Goal: Information Seeking & Learning: Check status

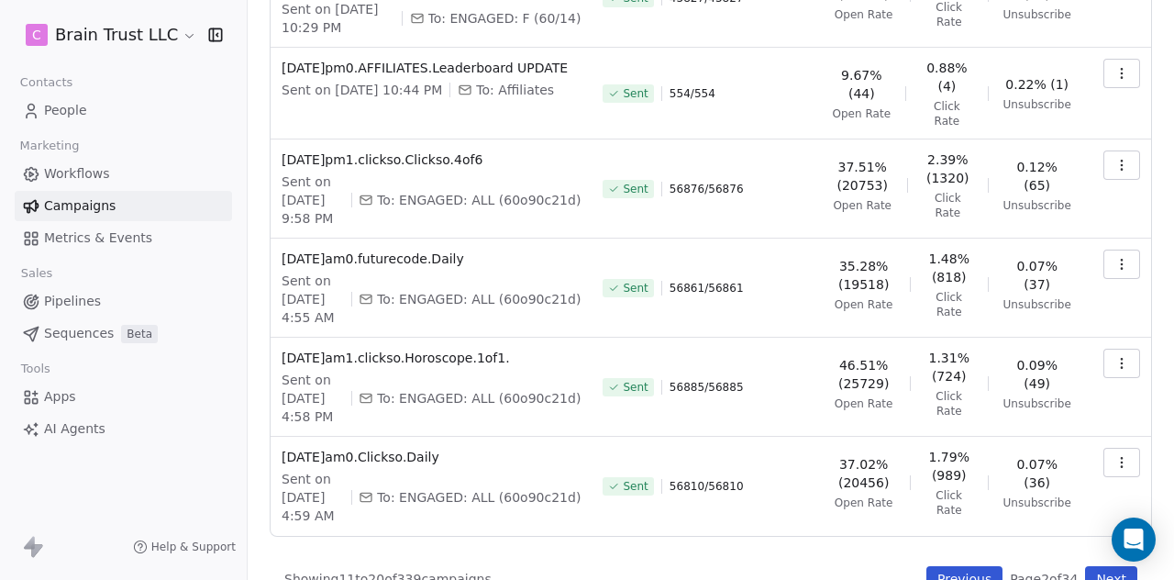
scroll to position [606, 0]
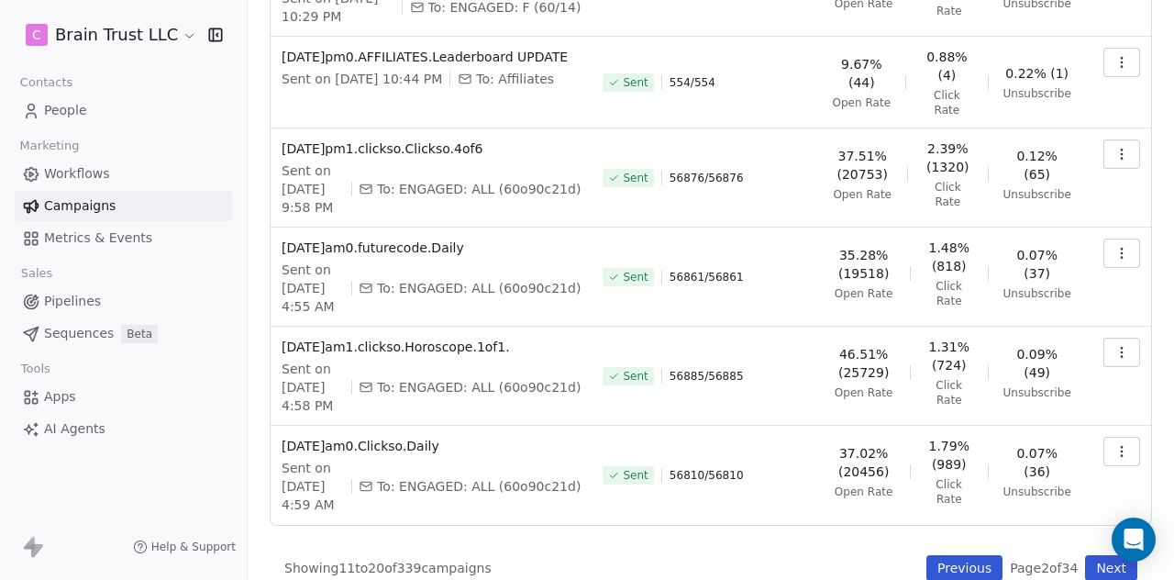
click at [1085, 555] on button "Next" at bounding box center [1111, 568] width 52 height 26
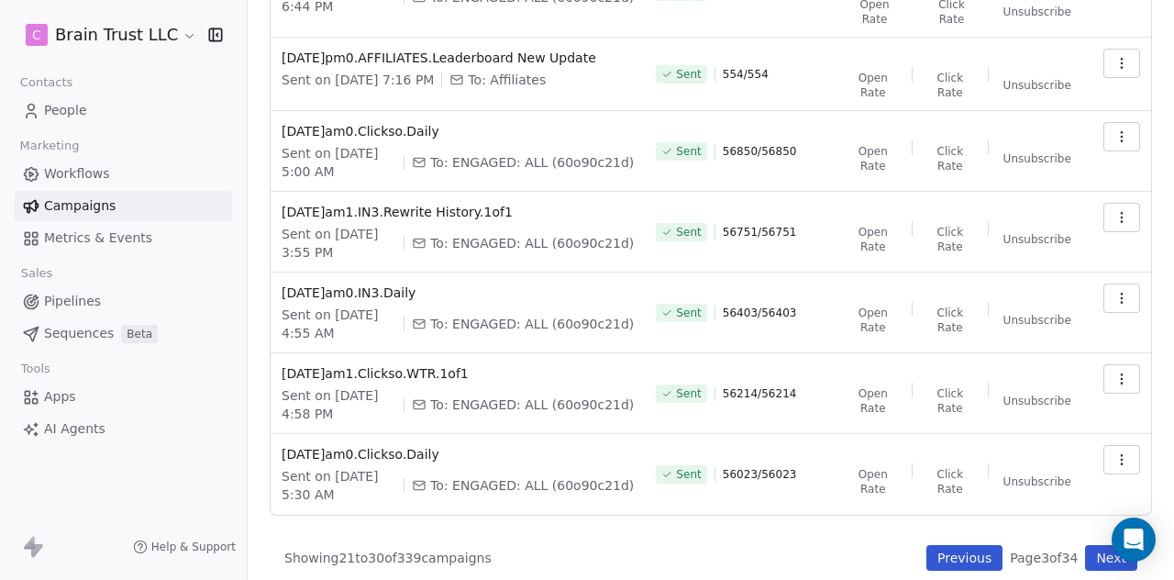
scroll to position [548, 0]
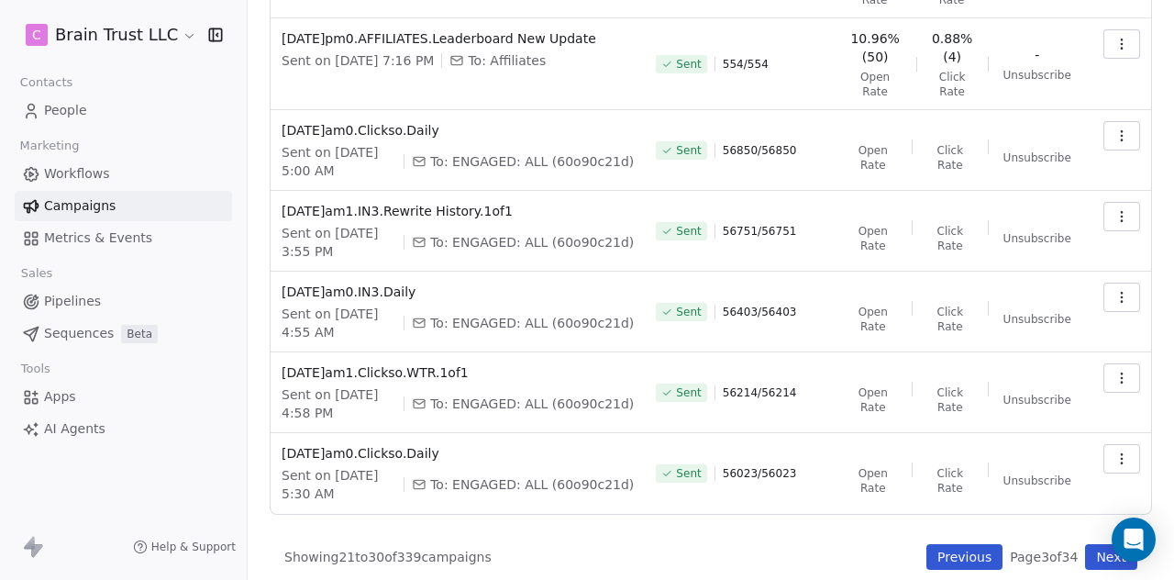
click at [957, 556] on button "Previous" at bounding box center [964, 557] width 76 height 26
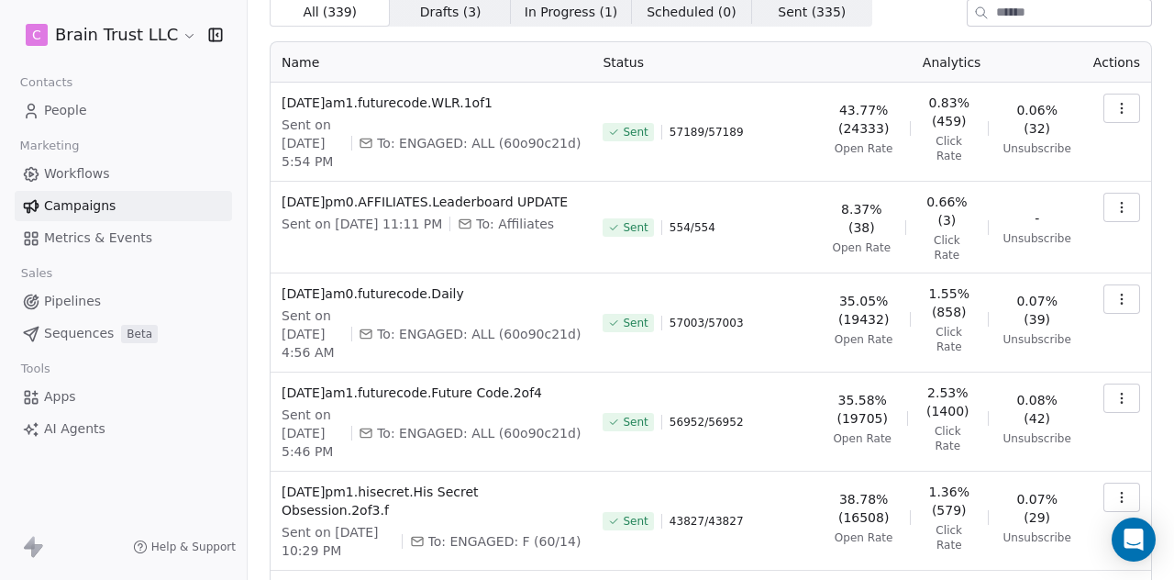
scroll to position [68, 0]
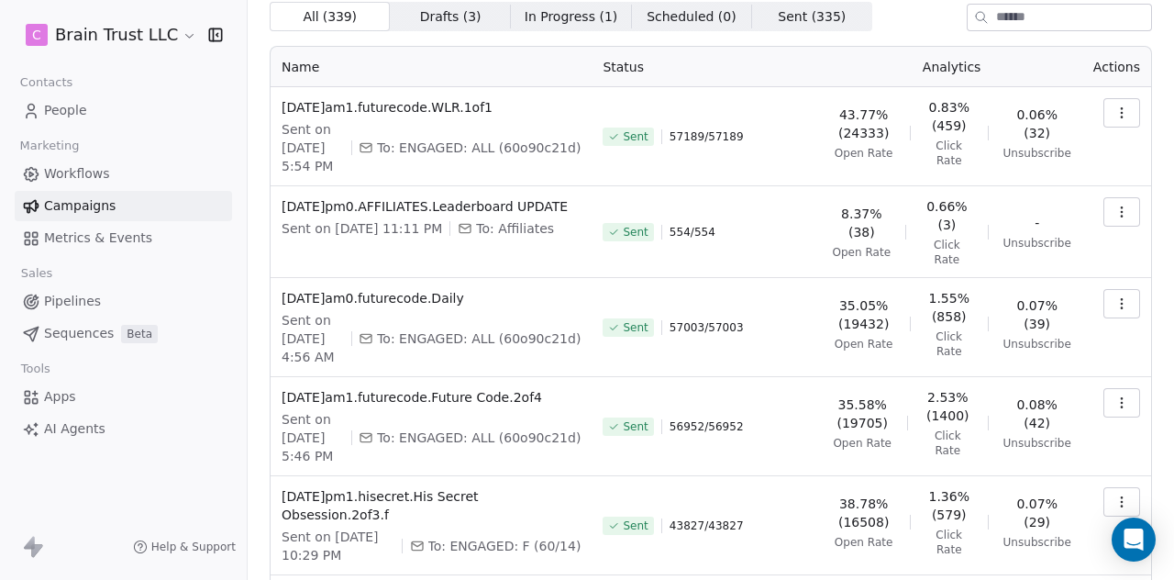
click at [1114, 494] on icon "button" at bounding box center [1121, 501] width 15 height 15
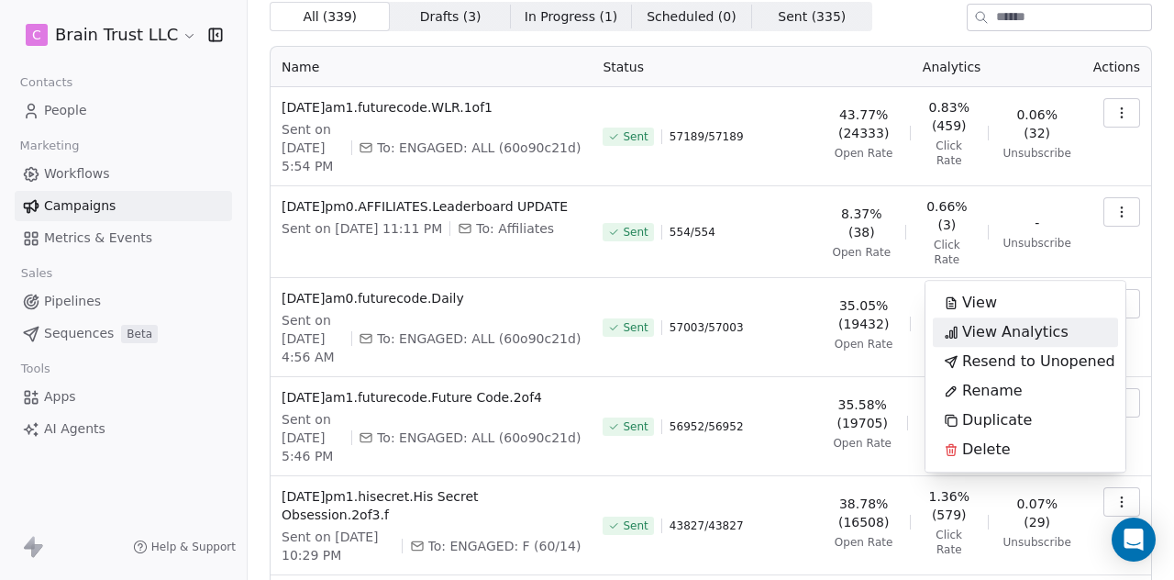
click at [990, 329] on span "View Analytics" at bounding box center [1015, 332] width 106 height 22
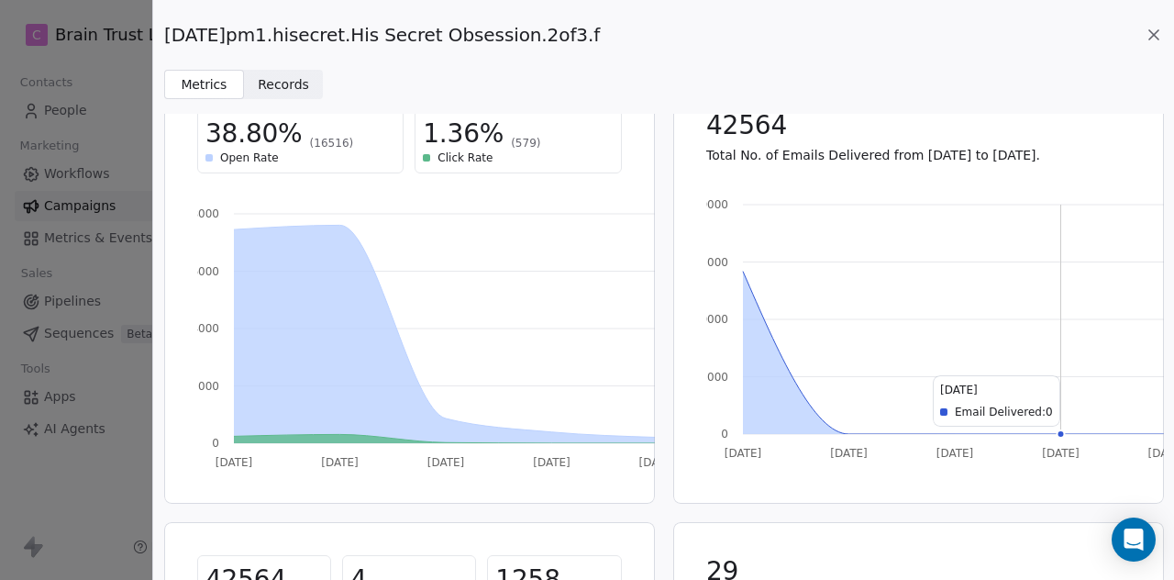
scroll to position [59, 0]
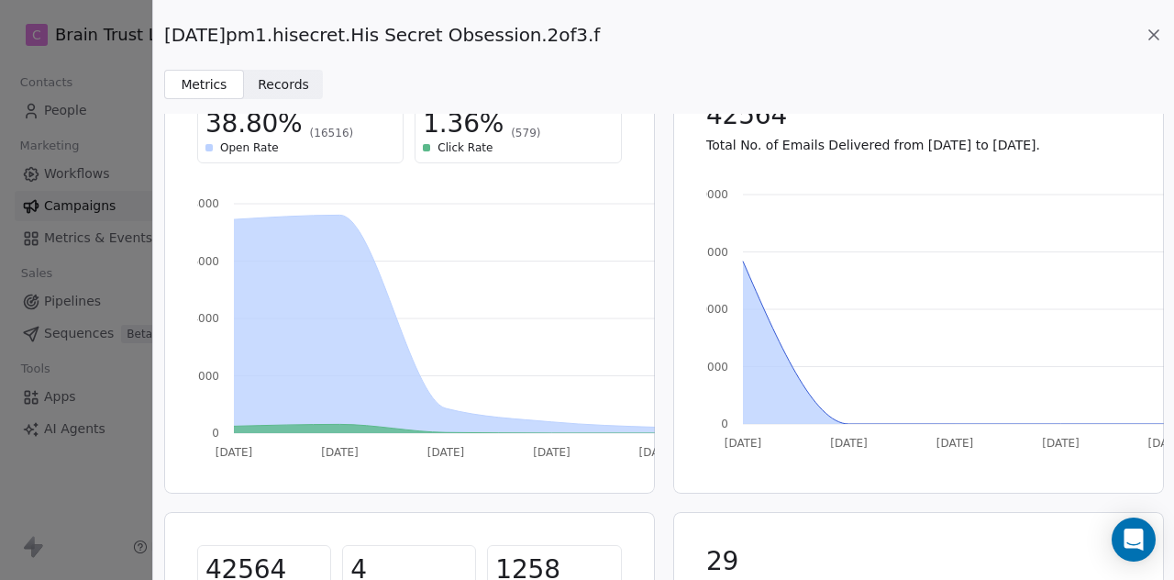
click at [1151, 39] on icon at bounding box center [1154, 35] width 18 height 18
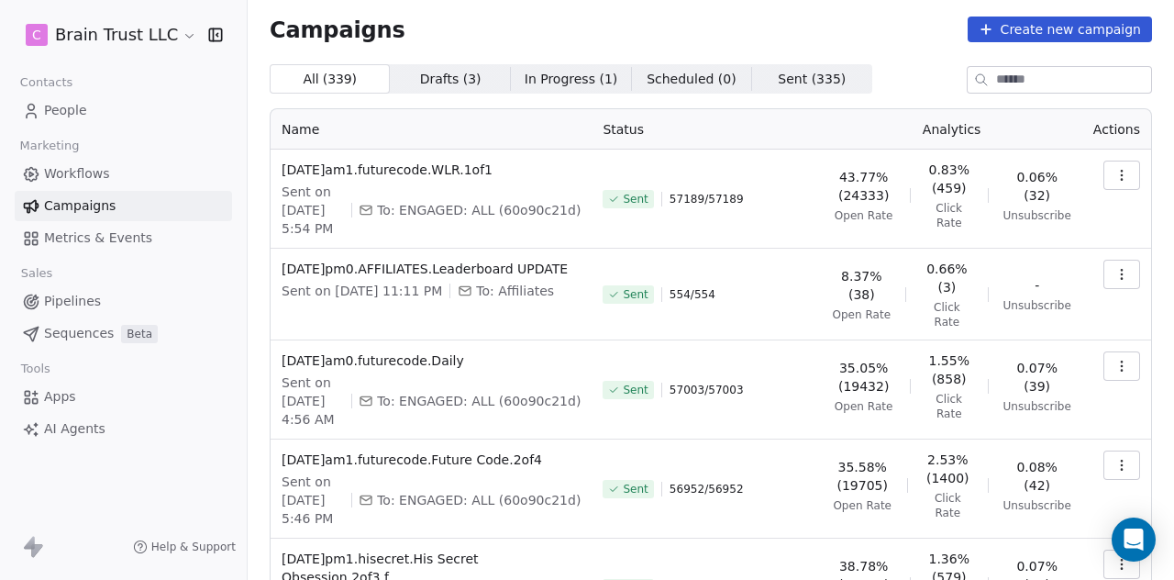
scroll to position [0, 0]
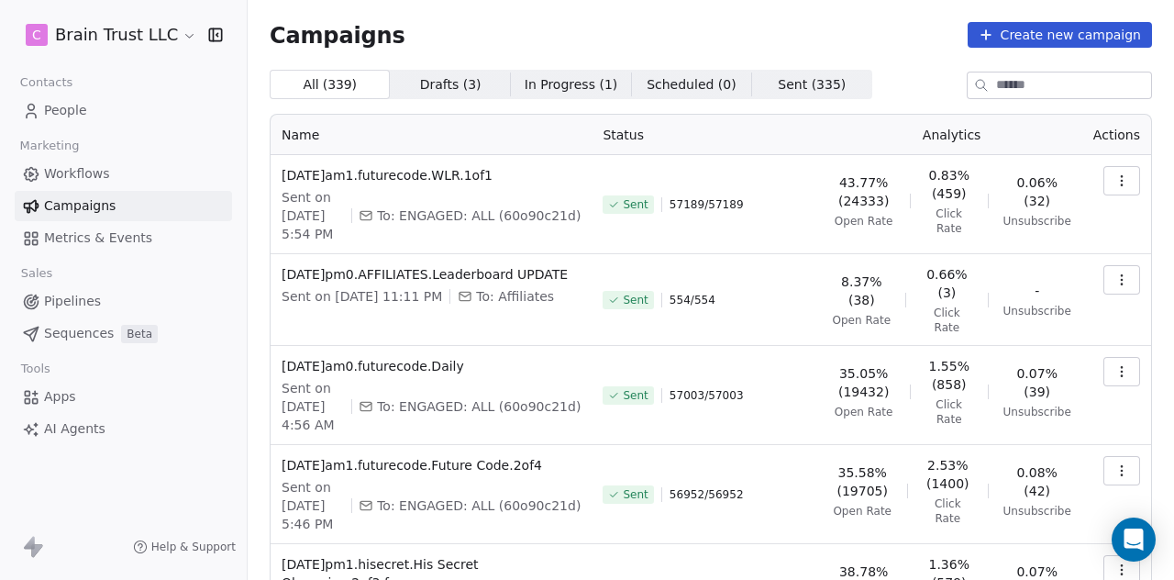
click at [1114, 463] on icon "button" at bounding box center [1121, 470] width 15 height 15
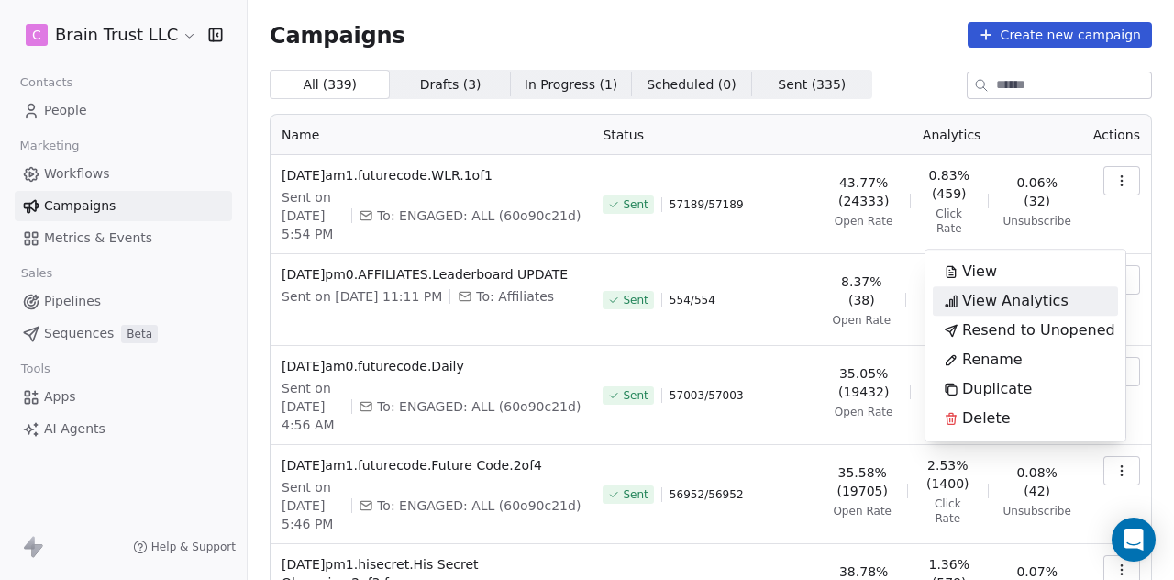
click at [1005, 304] on span "View Analytics" at bounding box center [1015, 301] width 106 height 22
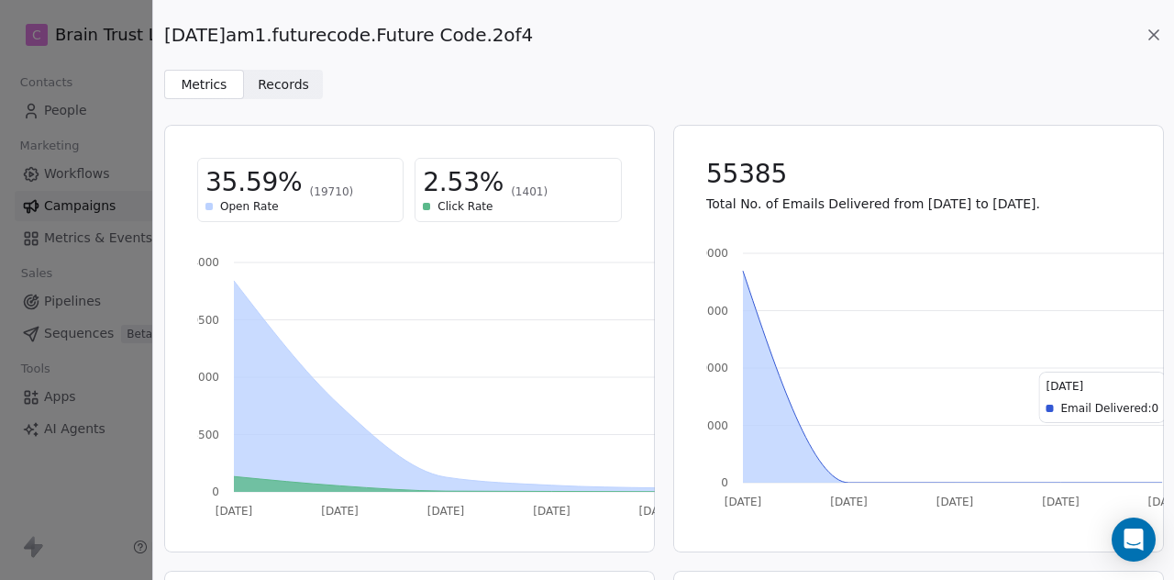
click at [1154, 33] on icon at bounding box center [1154, 35] width 18 height 18
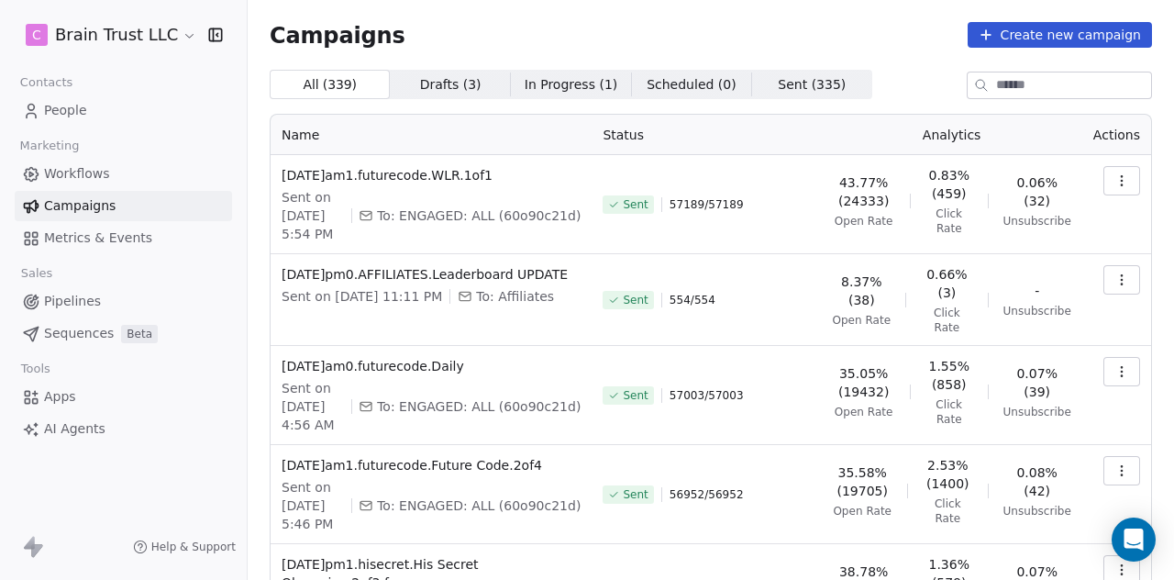
click at [1119, 364] on button "button" at bounding box center [1121, 371] width 37 height 29
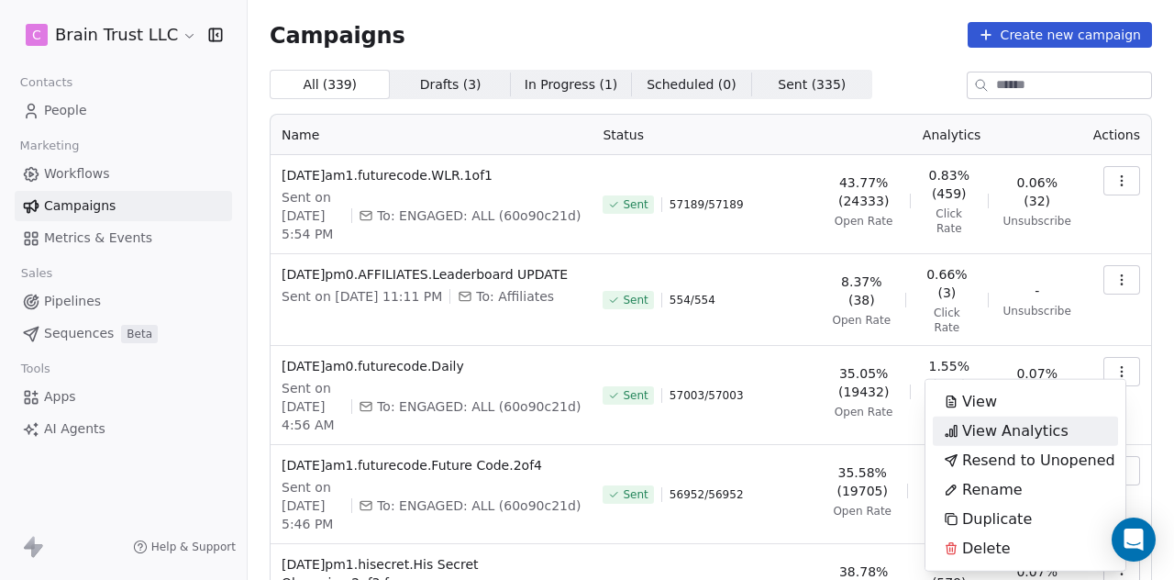
click at [1027, 423] on span "View Analytics" at bounding box center [1015, 431] width 106 height 22
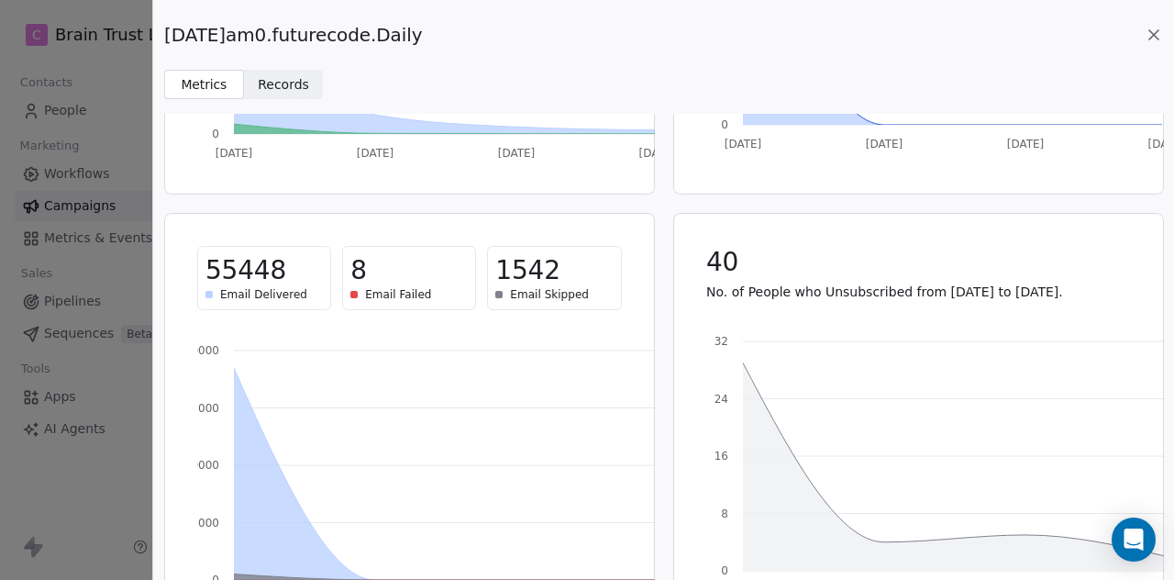
scroll to position [358, 0]
drag, startPoint x: 438, startPoint y: 31, endPoint x: 167, endPoint y: 29, distance: 271.5
click at [167, 29] on span "[DATE]am0.futurecode.Daily" at bounding box center [293, 35] width 258 height 26
copy span "[DATE]am0.futurecode.Daily"
click at [1156, 38] on icon at bounding box center [1154, 35] width 18 height 18
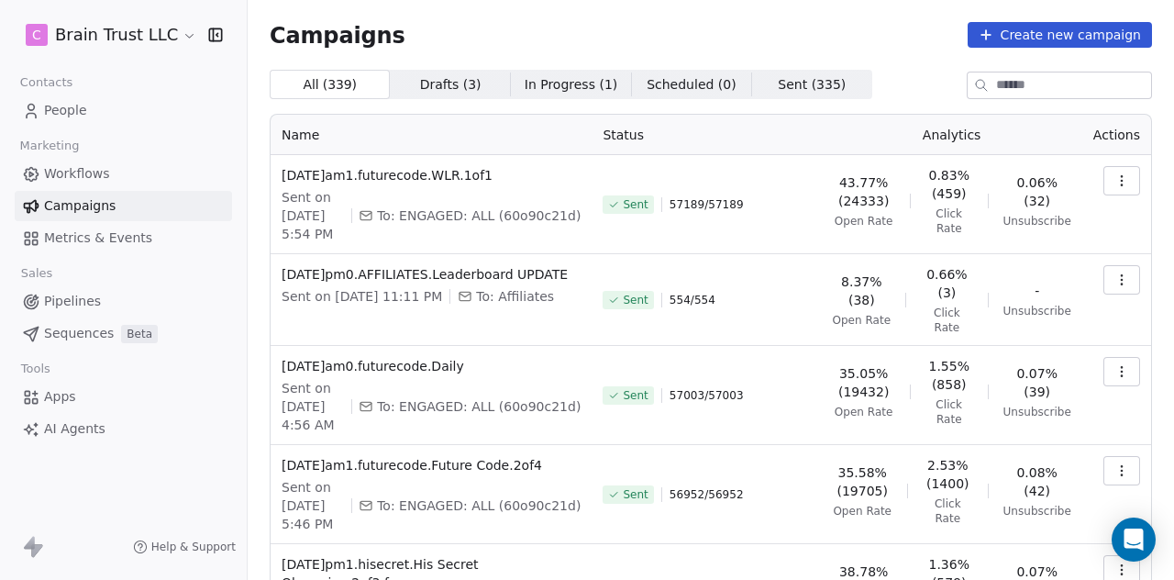
click at [1114, 179] on icon "button" at bounding box center [1121, 180] width 15 height 15
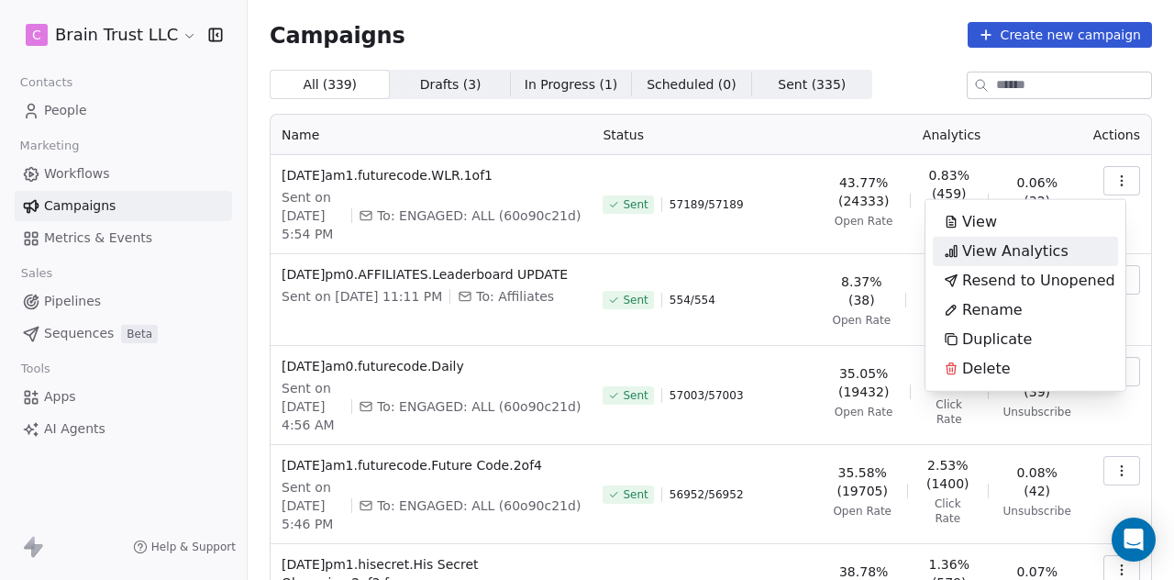
click at [1038, 245] on span "View Analytics" at bounding box center [1015, 251] width 106 height 22
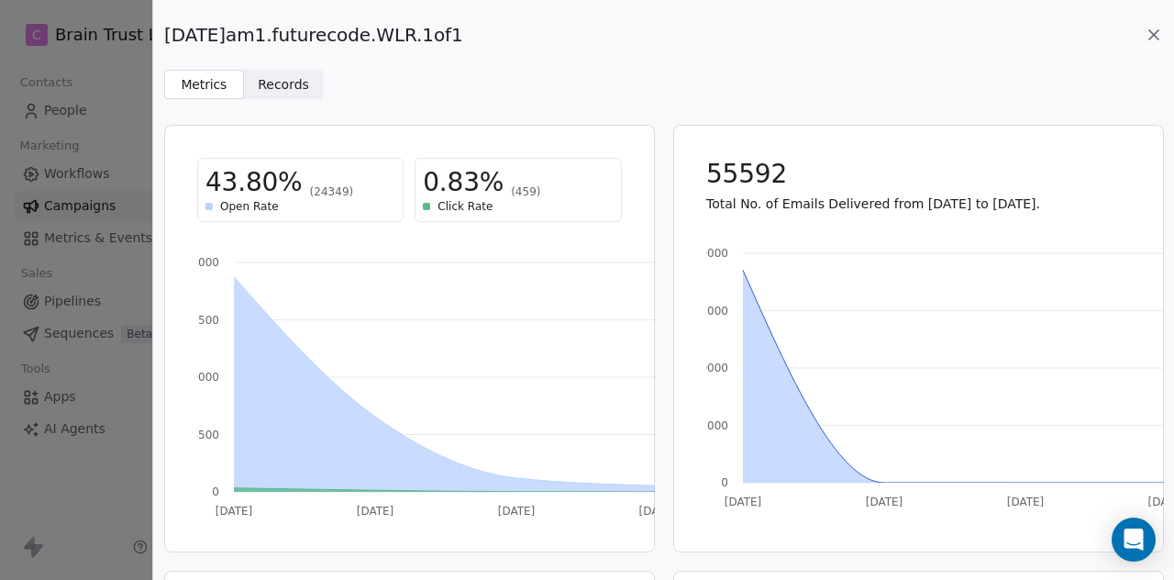
drag, startPoint x: 472, startPoint y: 35, endPoint x: 166, endPoint y: 36, distance: 306.3
click at [166, 36] on div "[DATE]am1.futurecode.WLR.1of1" at bounding box center [663, 35] width 999 height 26
copy span "[DATE]am1.futurecode.WLR.1of1"
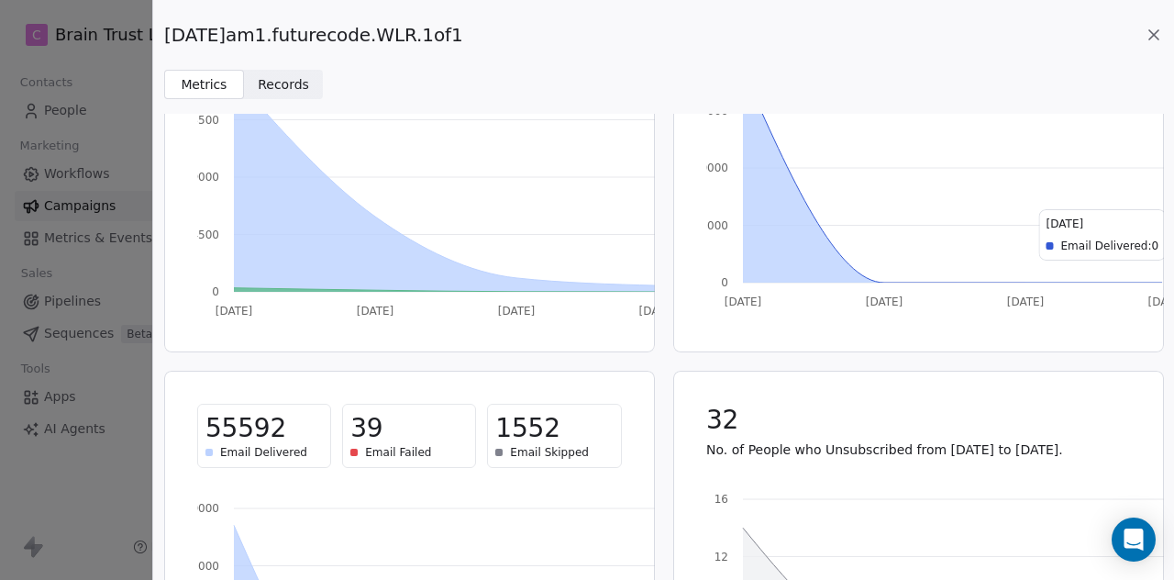
scroll to position [220, 0]
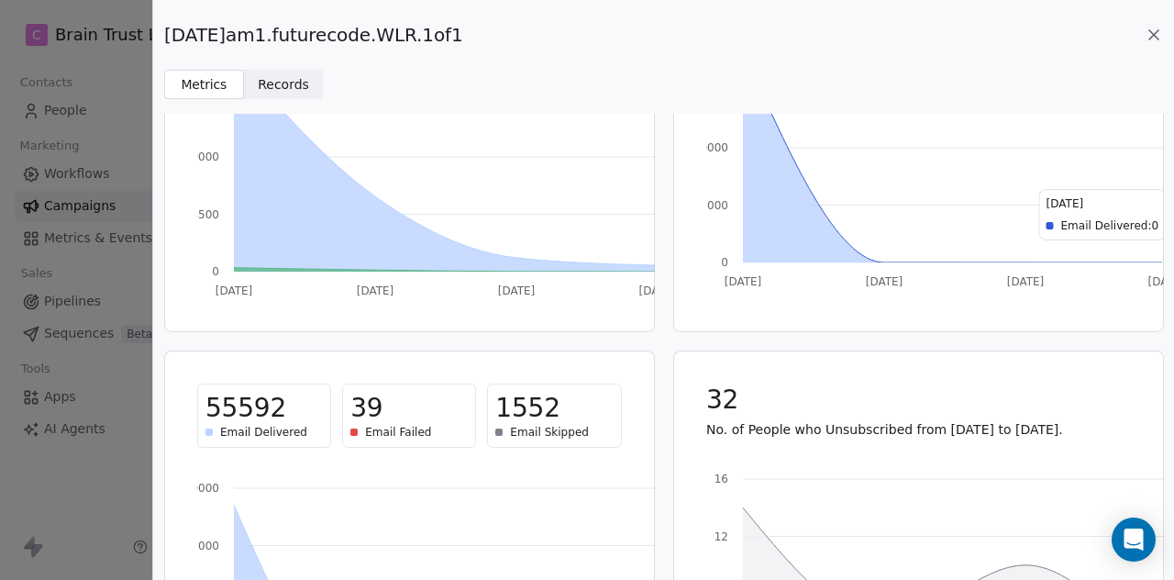
click at [1154, 28] on icon at bounding box center [1154, 35] width 18 height 18
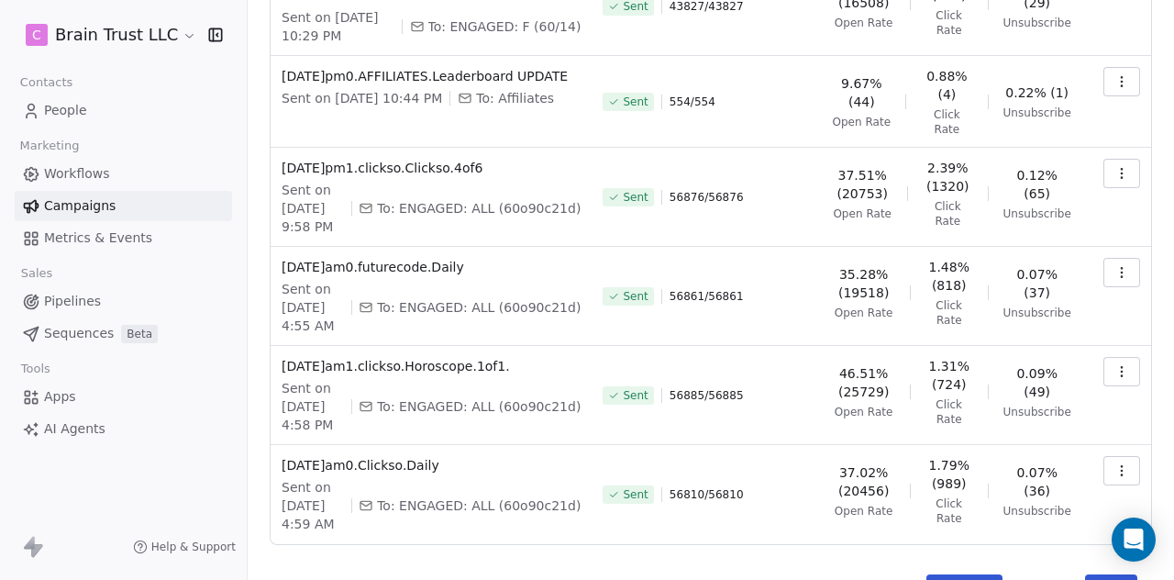
scroll to position [606, 0]
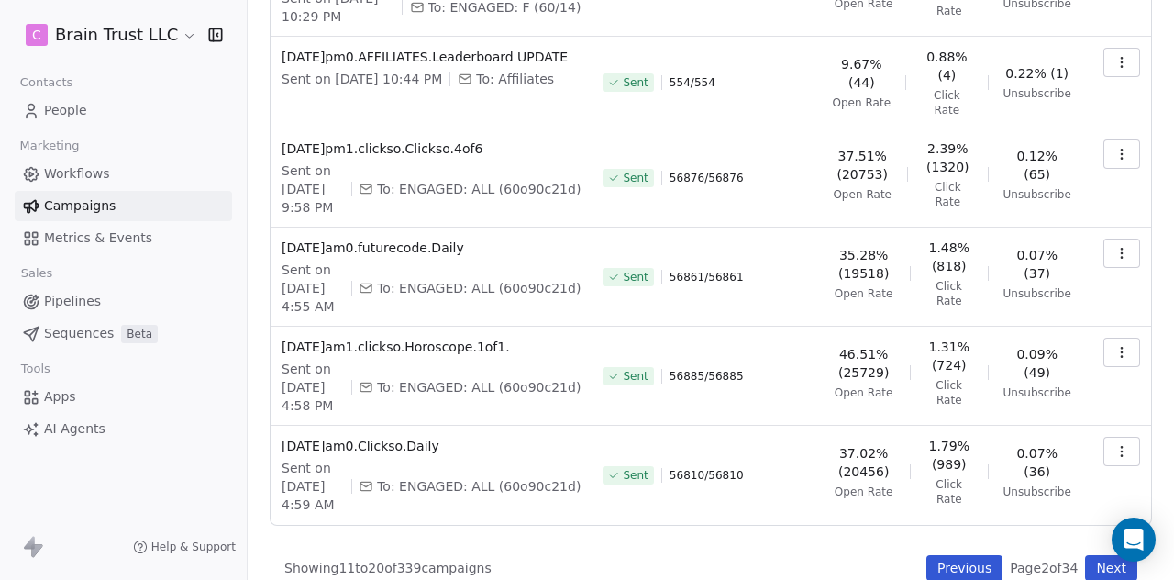
click at [956, 555] on button "Previous" at bounding box center [964, 568] width 76 height 26
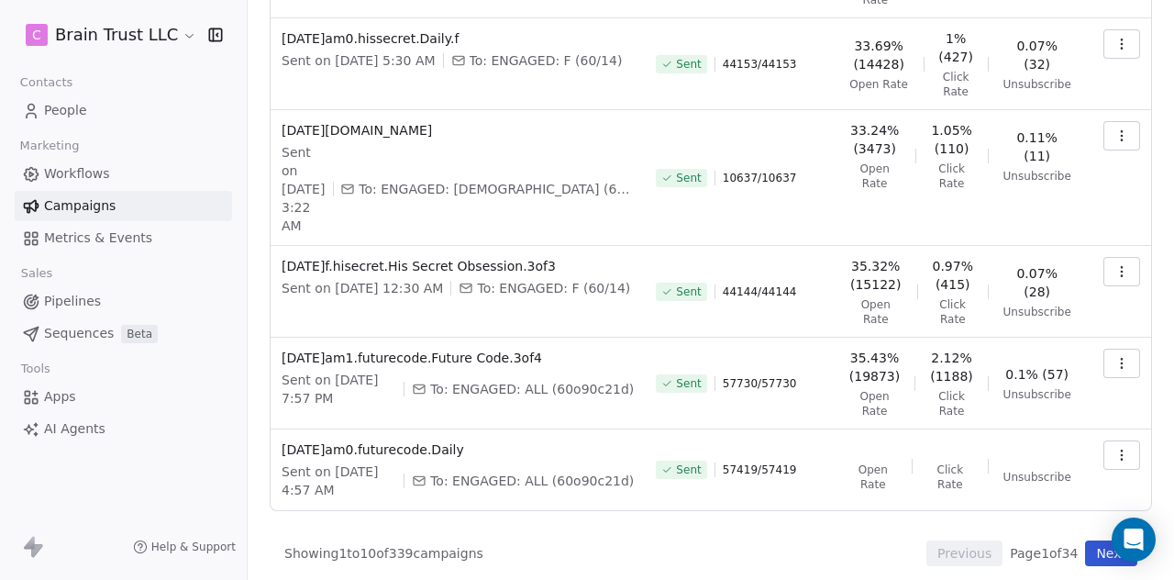
scroll to position [595, 0]
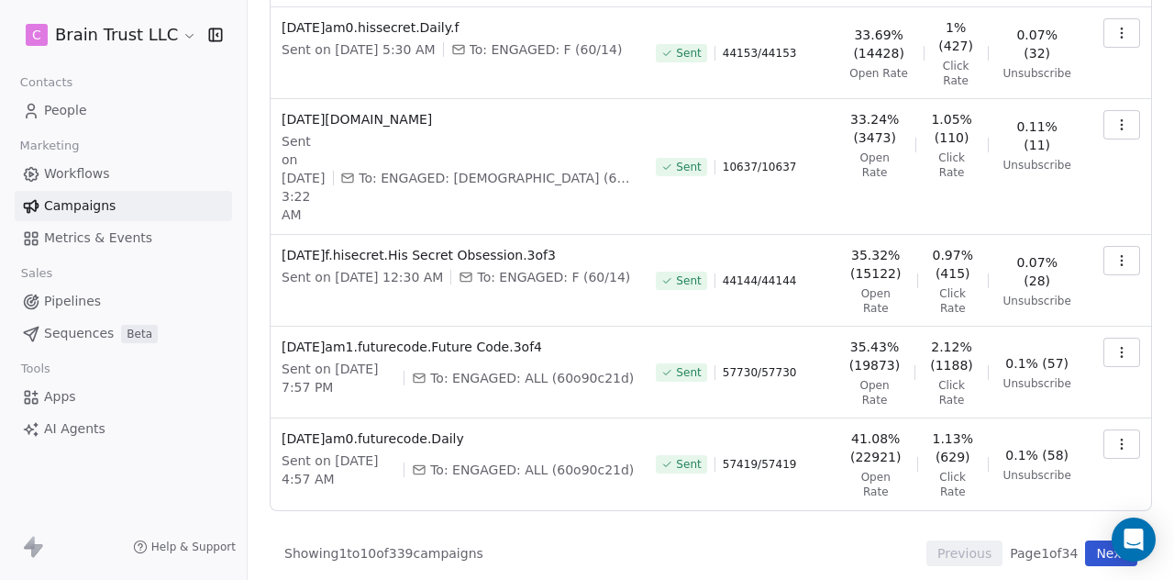
click at [1114, 437] on icon "button" at bounding box center [1121, 444] width 15 height 15
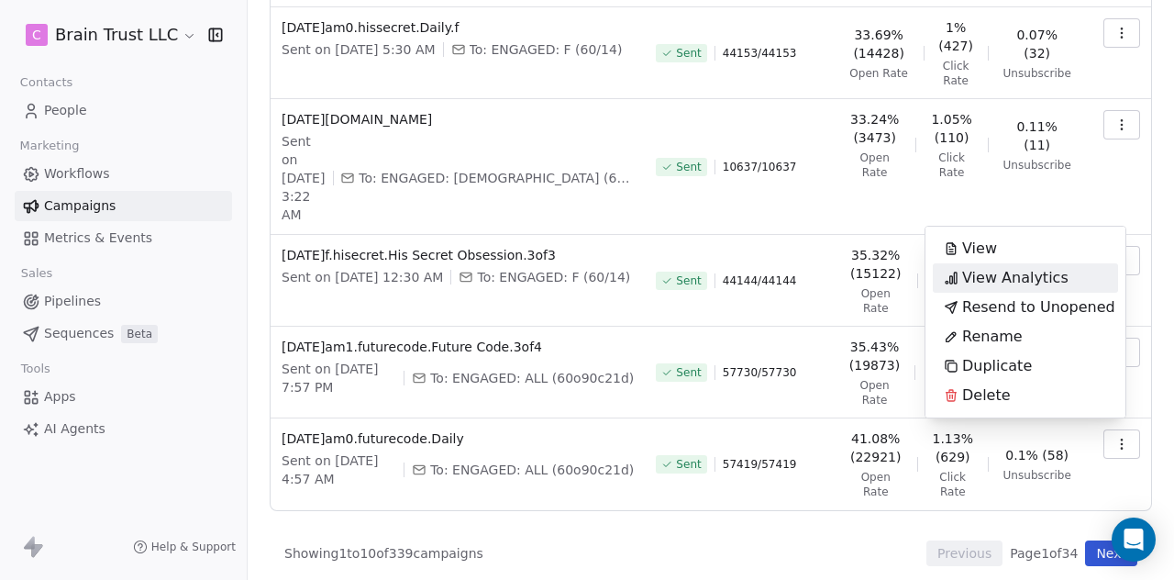
click at [1009, 279] on span "View Analytics" at bounding box center [1015, 278] width 106 height 22
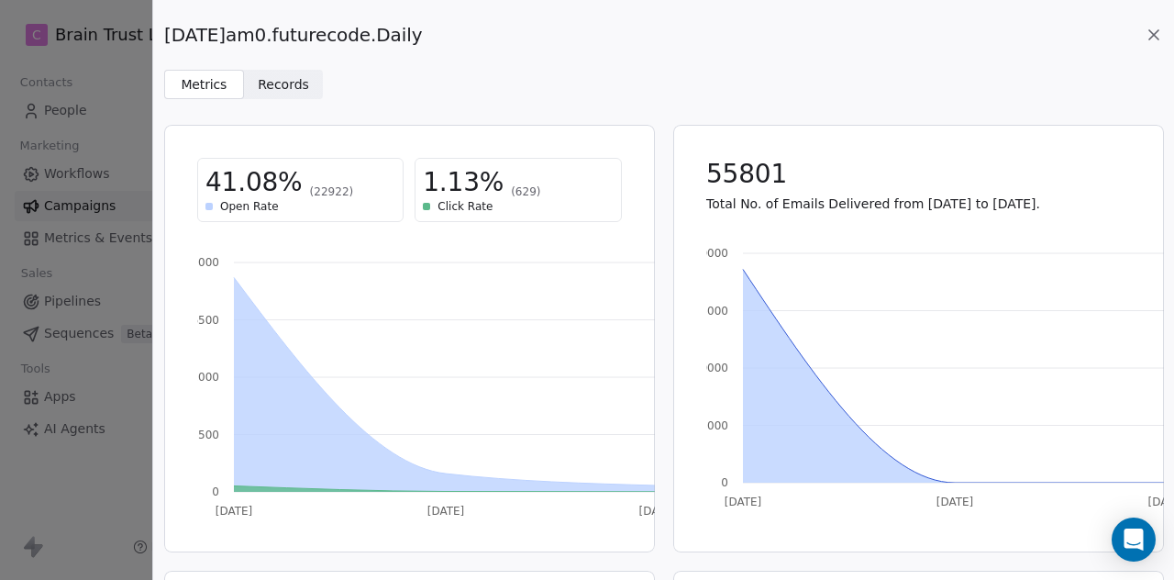
drag, startPoint x: 440, startPoint y: 36, endPoint x: 165, endPoint y: 39, distance: 275.1
click at [165, 39] on span "[DATE]am0.futurecode.Daily" at bounding box center [293, 35] width 258 height 26
copy span "[DATE]am0.futurecode.Daily"
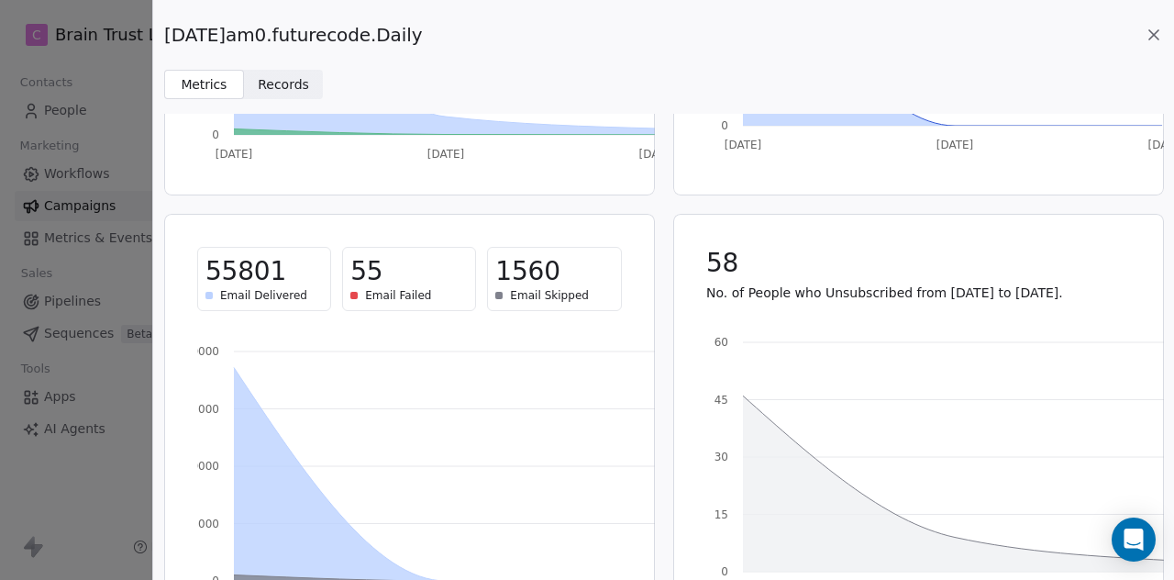
scroll to position [358, 0]
click at [1150, 34] on icon at bounding box center [1154, 35] width 18 height 18
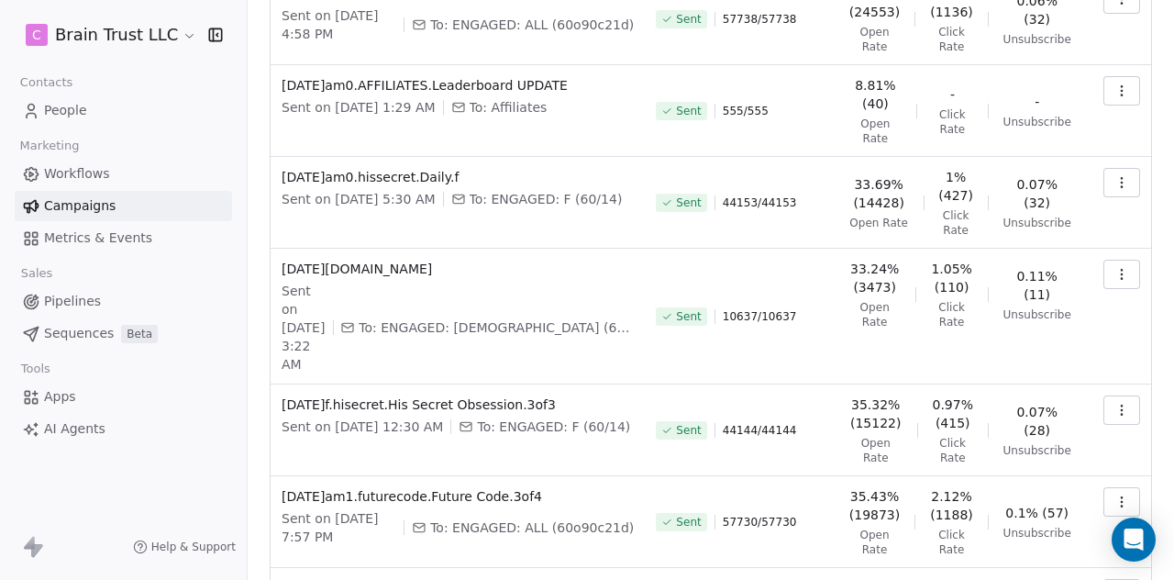
scroll to position [445, 0]
click at [1114, 495] on icon "button" at bounding box center [1121, 502] width 15 height 15
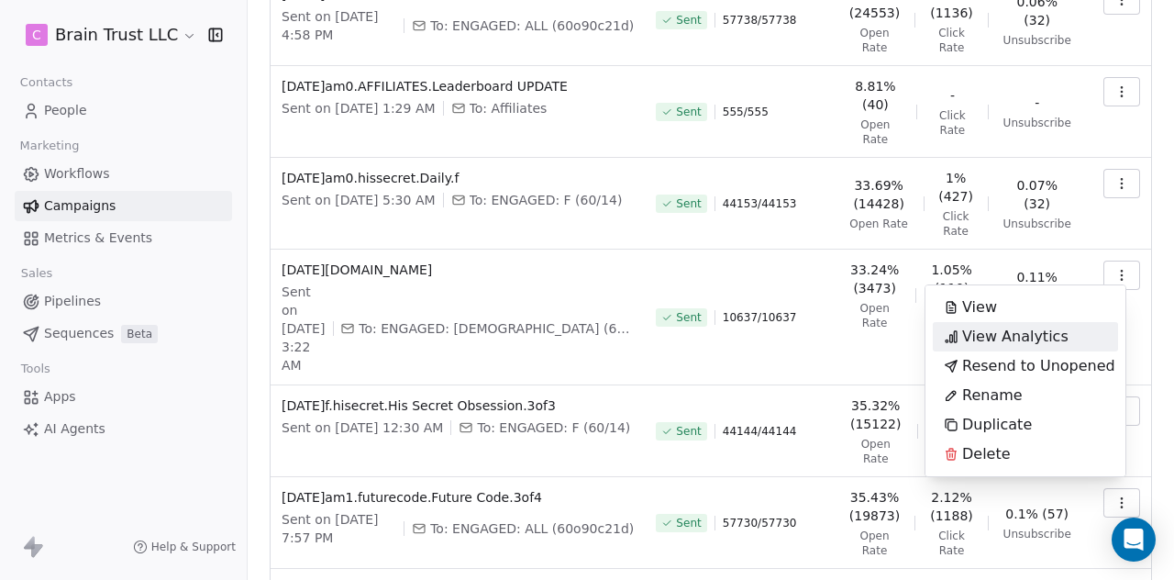
click at [1018, 328] on span "View Analytics" at bounding box center [1015, 337] width 106 height 22
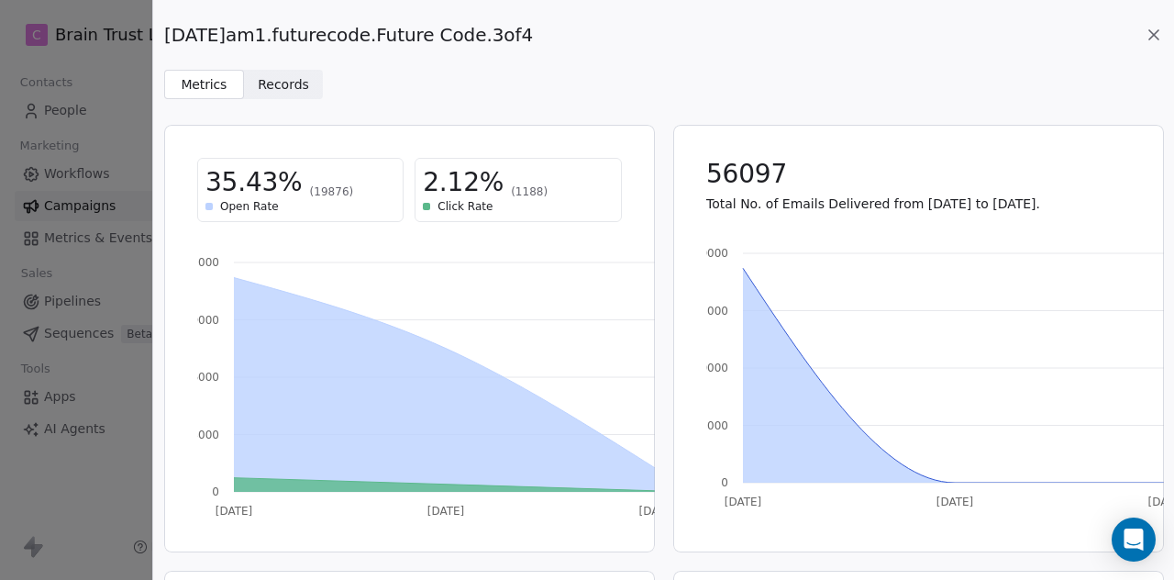
drag, startPoint x: 540, startPoint y: 27, endPoint x: 169, endPoint y: 19, distance: 371.5
click at [169, 19] on div "[DATE]am1.futurecode.Future Code.3of4 Metrics Metrics Records Records" at bounding box center [663, 49] width 1021 height 99
copy span "[DATE]am1.futurecode.Future Code.3of4"
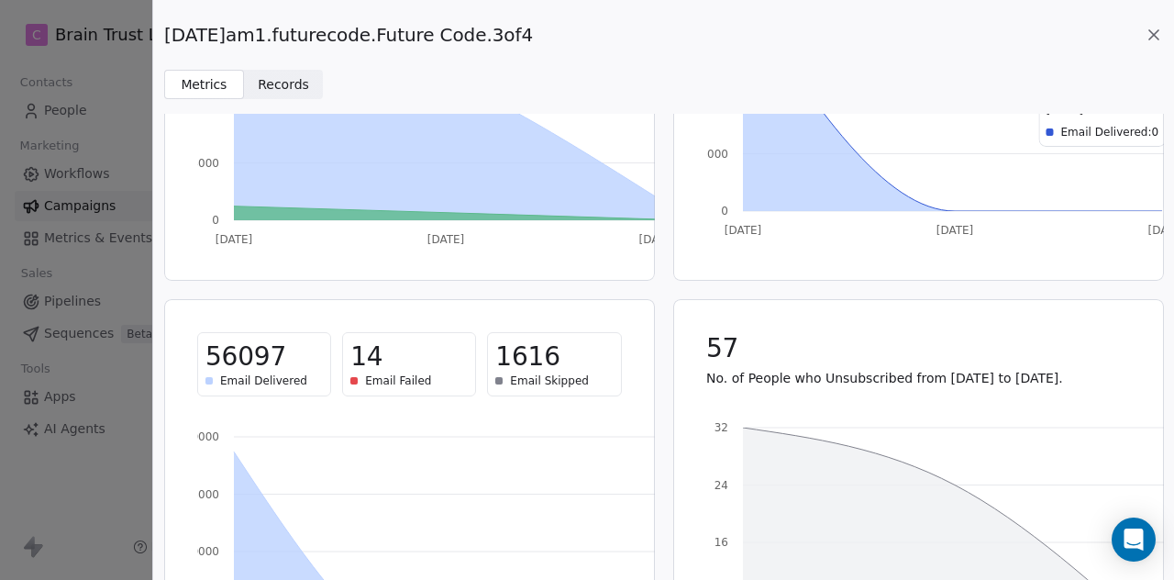
scroll to position [273, 0]
click at [1157, 34] on icon at bounding box center [1154, 35] width 18 height 18
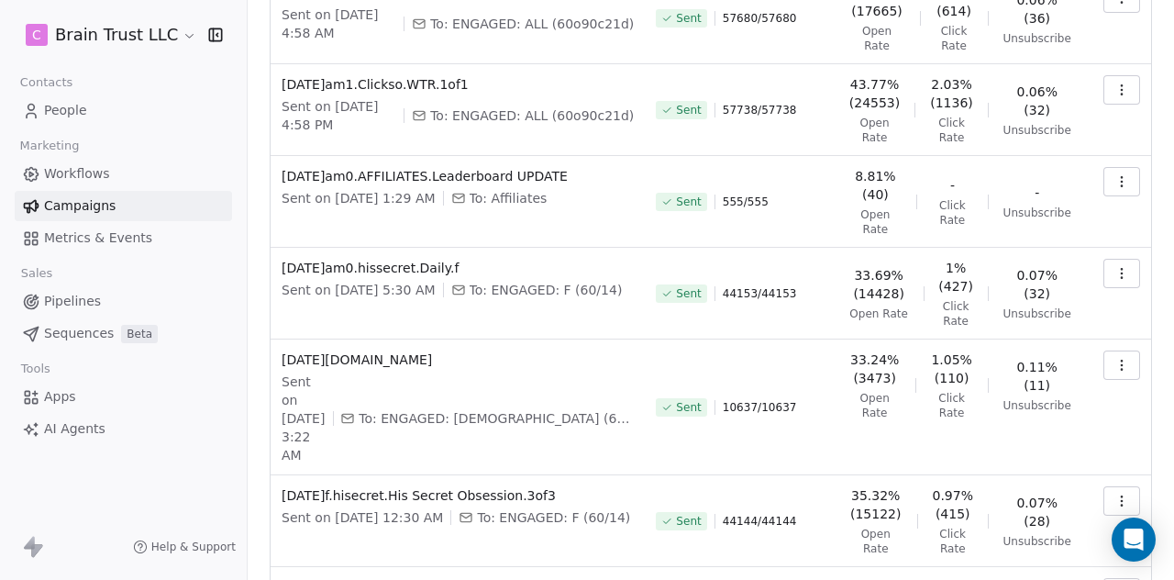
scroll to position [347, 0]
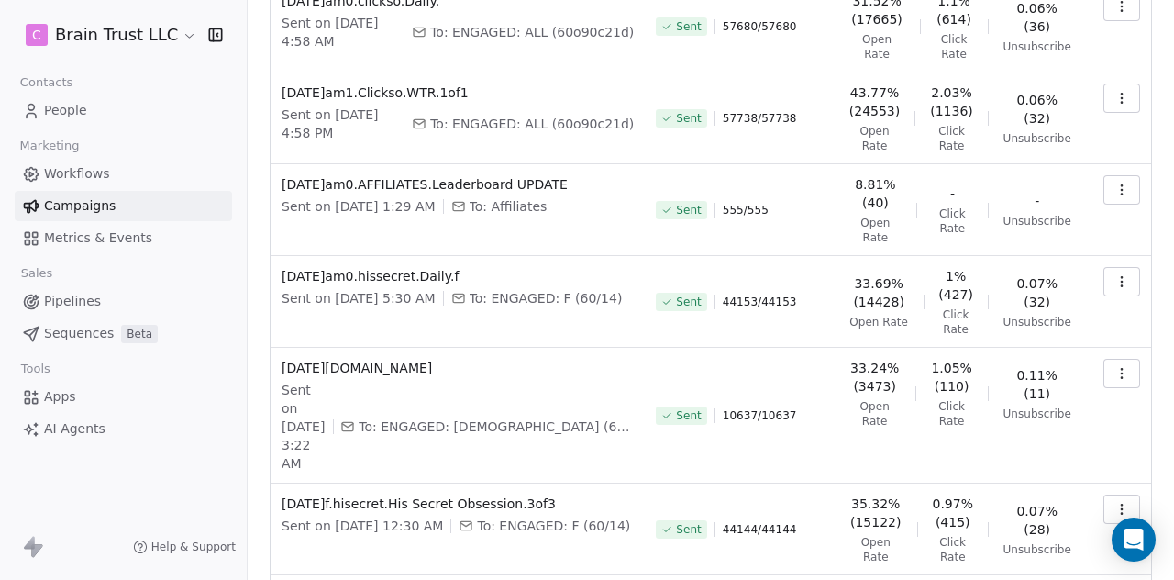
click at [1114, 502] on icon "button" at bounding box center [1121, 509] width 15 height 15
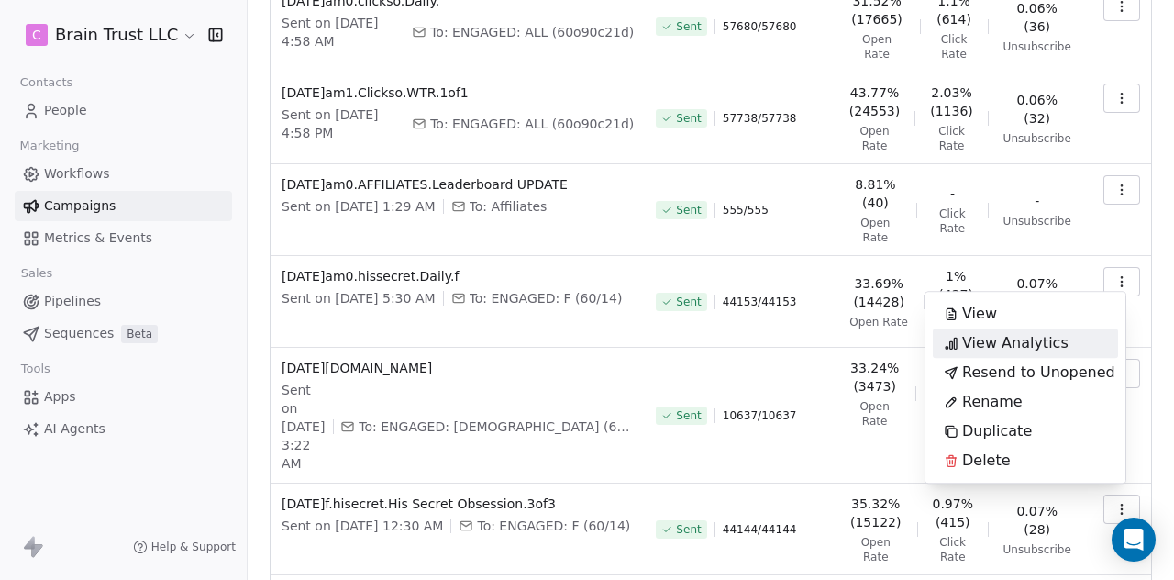
click at [1014, 340] on span "View Analytics" at bounding box center [1015, 343] width 106 height 22
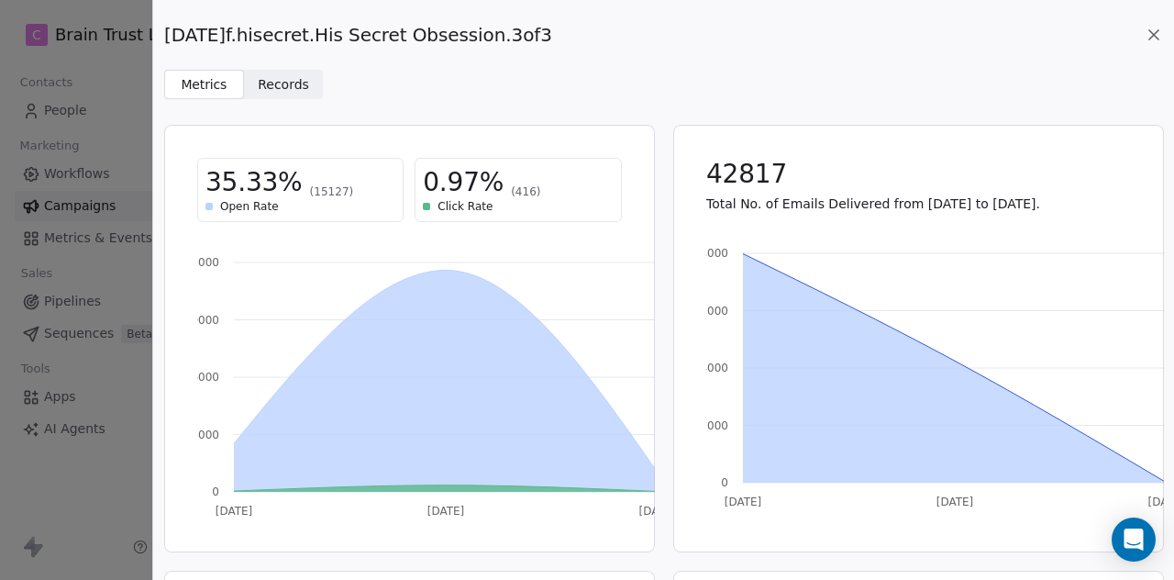
drag, startPoint x: 563, startPoint y: 26, endPoint x: 164, endPoint y: 30, distance: 399.0
click at [164, 30] on div "[DATE]f.hisecret.His Secret Obsession.3of3" at bounding box center [663, 35] width 999 height 26
copy span "[DATE]f.hisecret.His Secret Obsession.3of3"
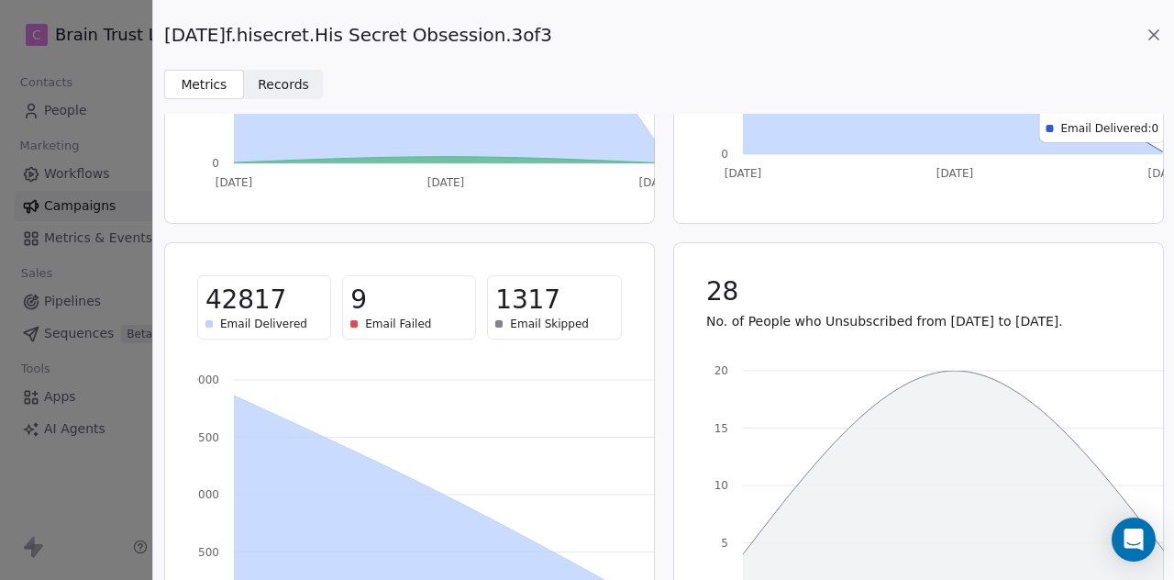
scroll to position [329, 0]
click at [1148, 32] on icon at bounding box center [1154, 35] width 18 height 18
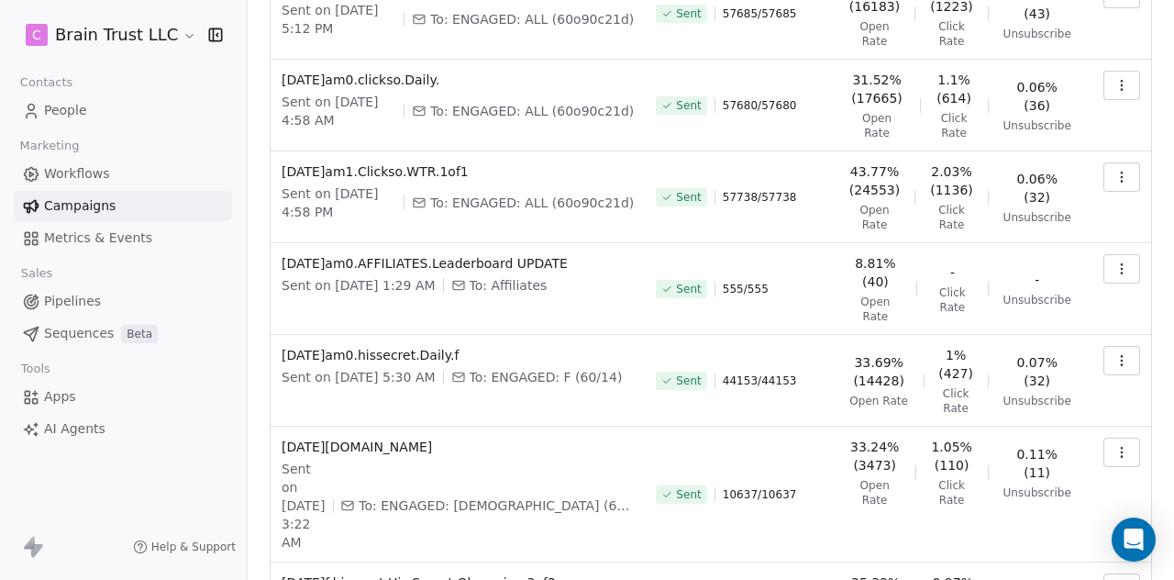
scroll to position [259, 0]
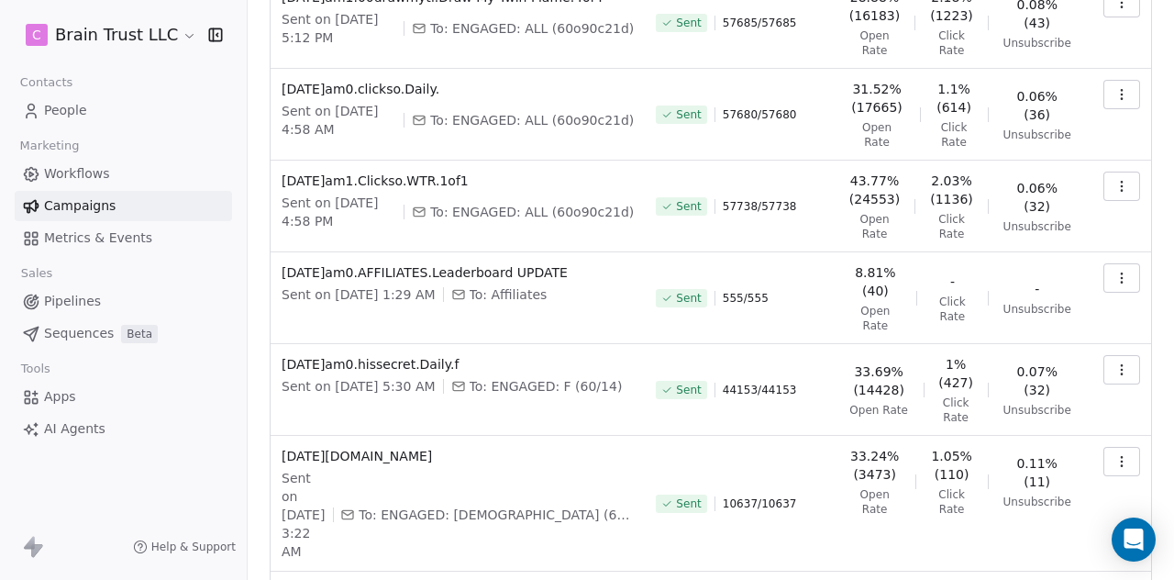
click at [1115, 465] on button "button" at bounding box center [1121, 461] width 37 height 29
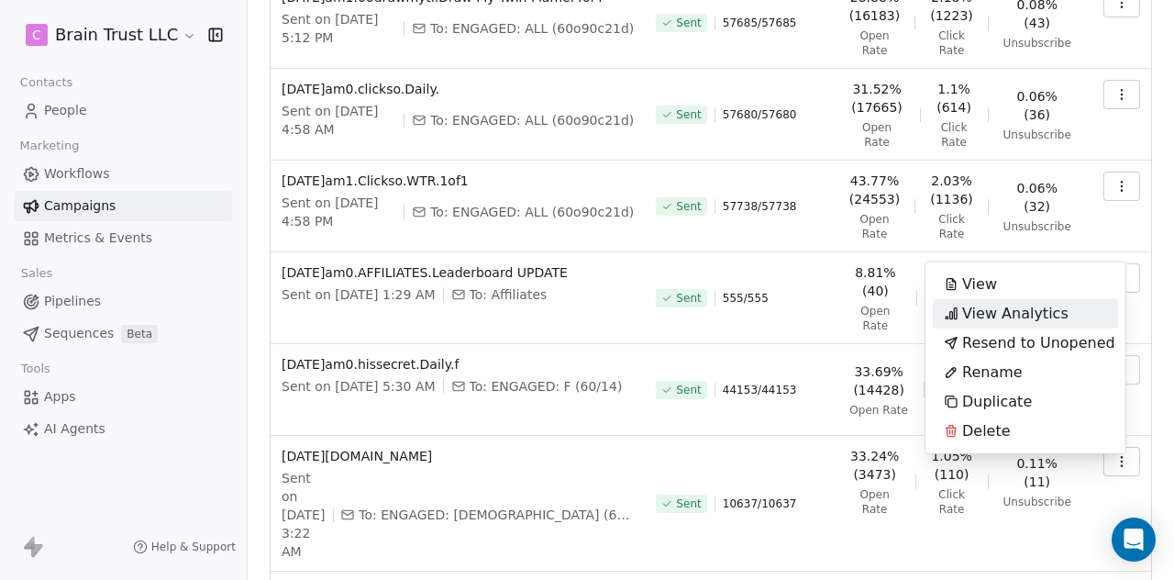
click at [1009, 318] on span "View Analytics" at bounding box center [1015, 314] width 106 height 22
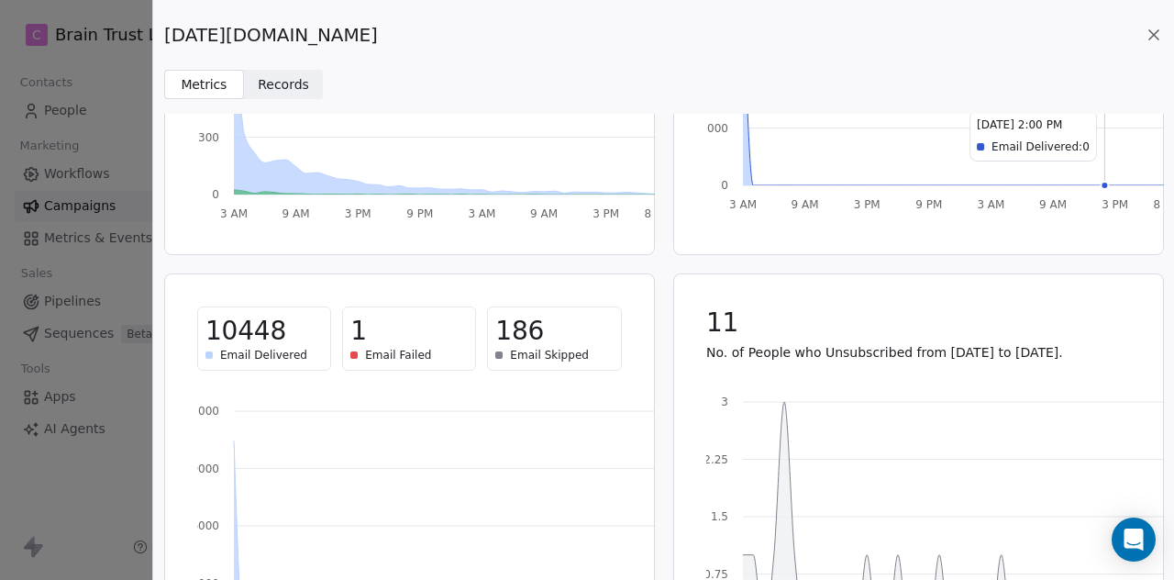
scroll to position [304, 0]
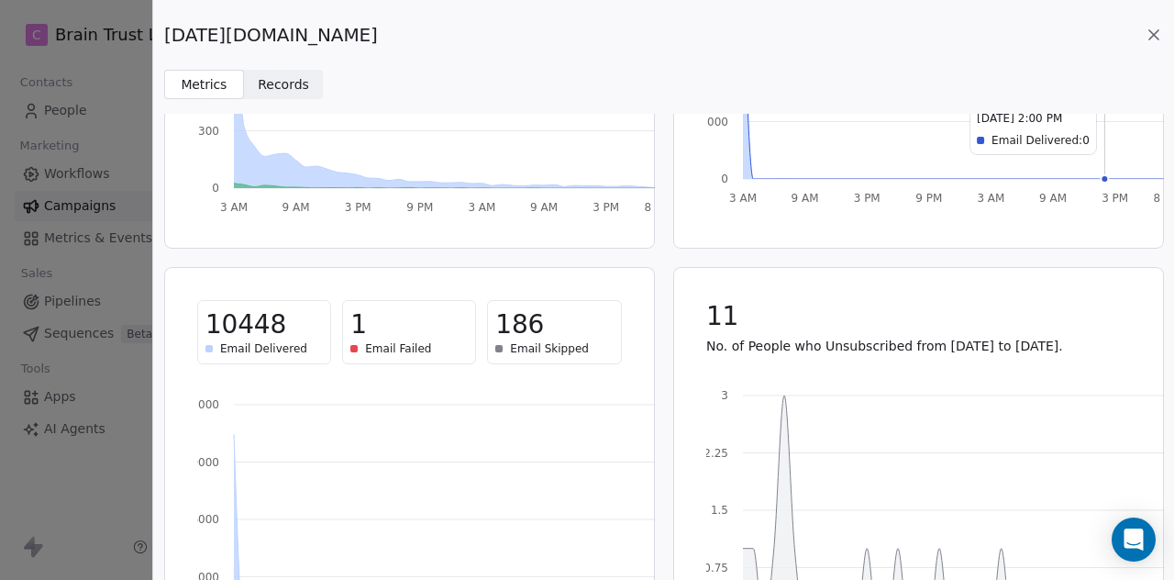
drag, startPoint x: 432, startPoint y: 36, endPoint x: 162, endPoint y: 33, distance: 269.6
click at [162, 33] on div "[DATE][DOMAIN_NAME] Metrics Metrics Records Records" at bounding box center [663, 49] width 1021 height 99
copy span "[DATE][DOMAIN_NAME]"
click at [1154, 28] on icon at bounding box center [1154, 35] width 18 height 18
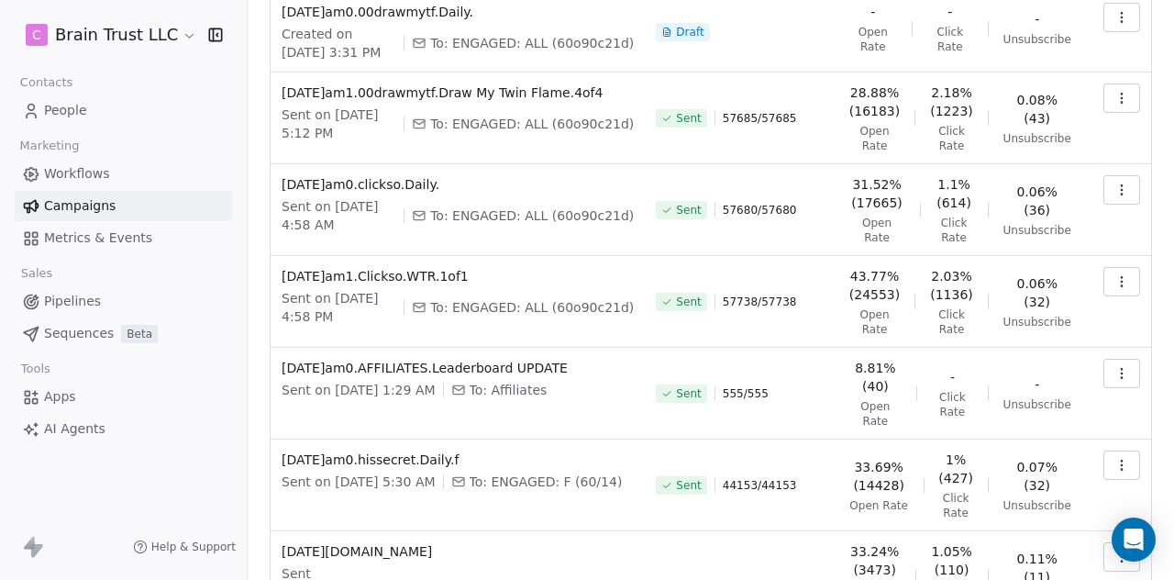
scroll to position [156, 0]
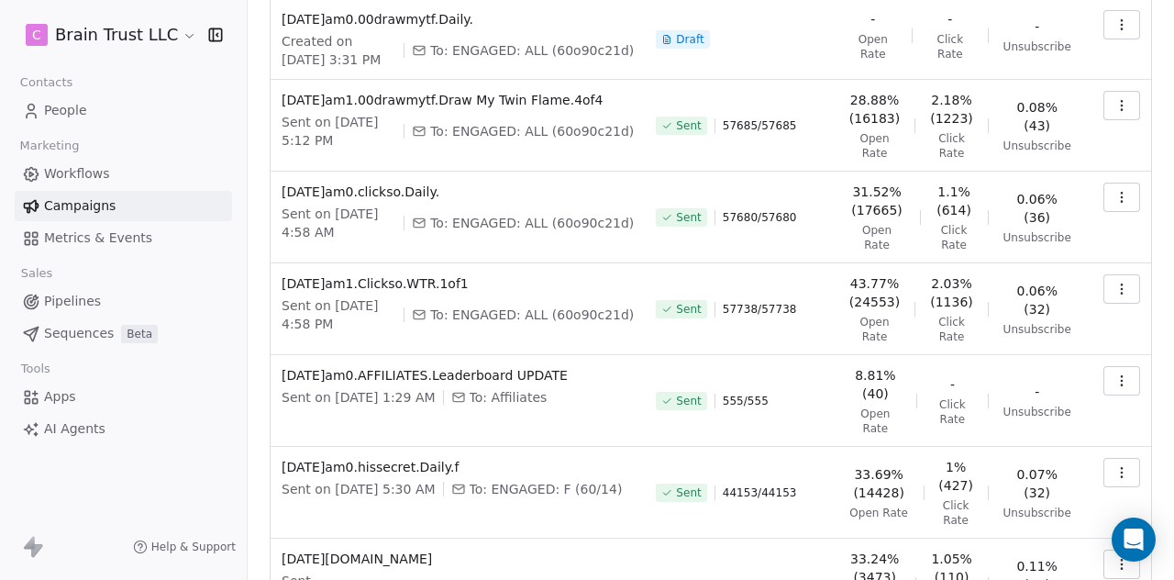
click at [1114, 480] on icon "button" at bounding box center [1121, 472] width 15 height 15
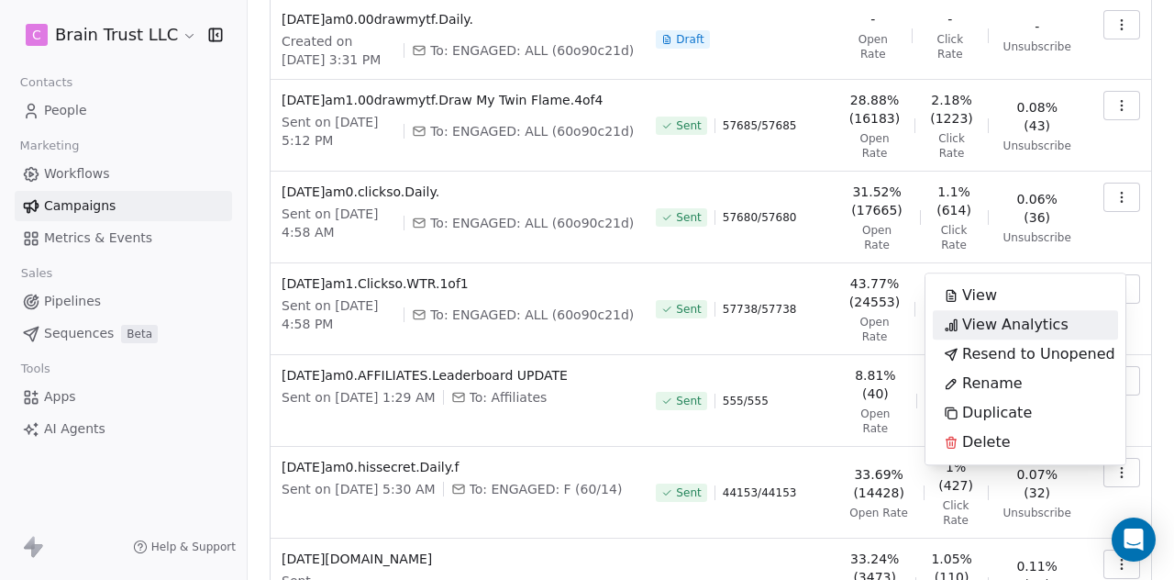
click at [1039, 329] on span "View Analytics" at bounding box center [1015, 325] width 106 height 22
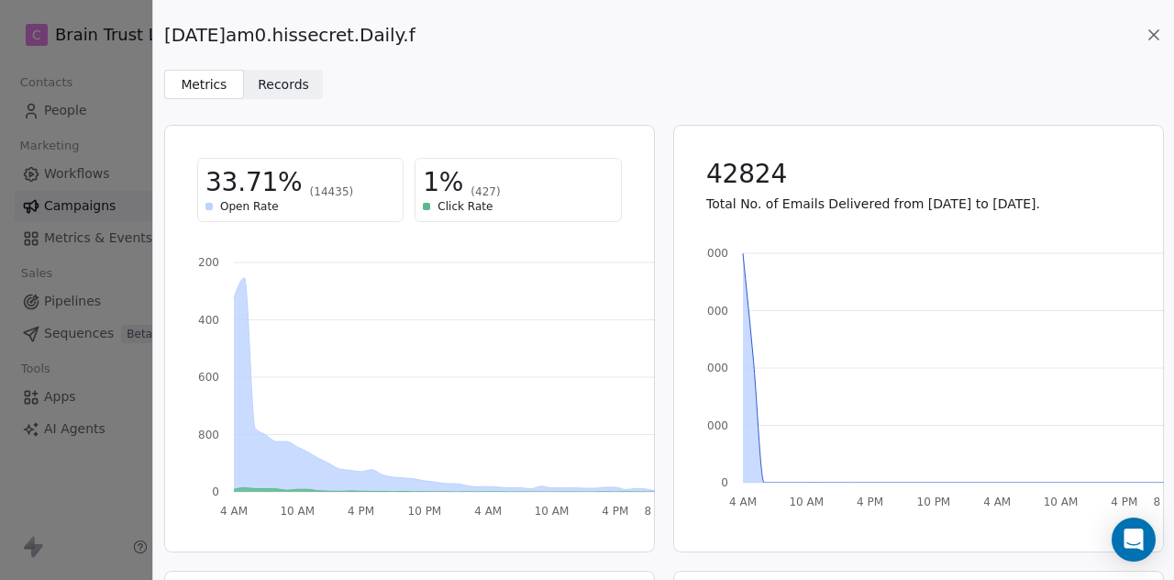
drag, startPoint x: 436, startPoint y: 30, endPoint x: 169, endPoint y: 26, distance: 266.9
click at [169, 26] on div "[DATE]am0.hissecret.Daily.f" at bounding box center [663, 35] width 999 height 26
copy span "[DATE]am0.hissecret.Daily.f"
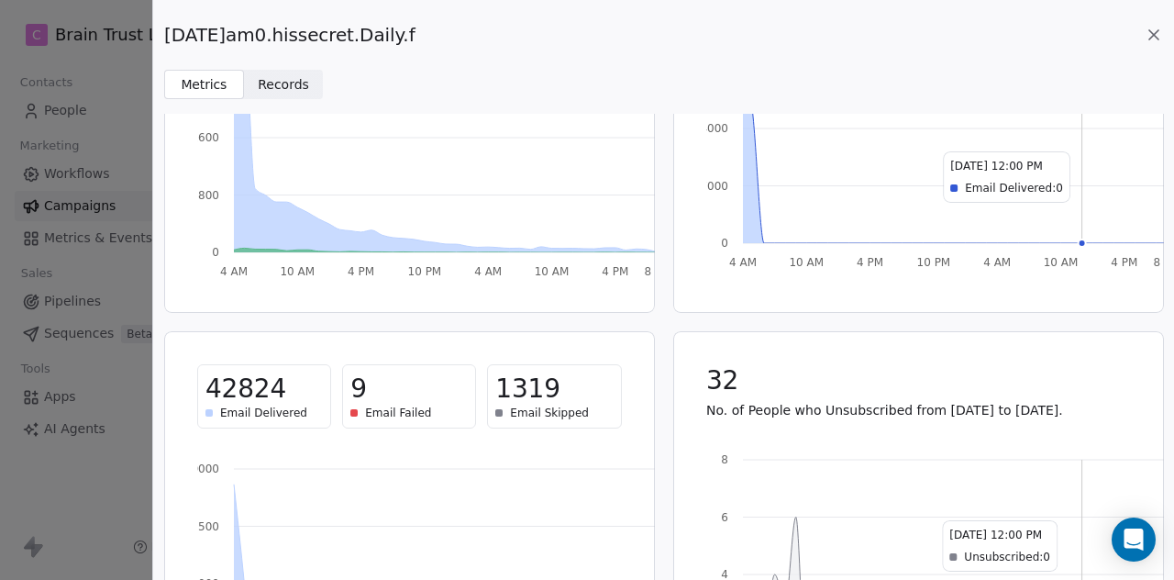
scroll to position [0, 0]
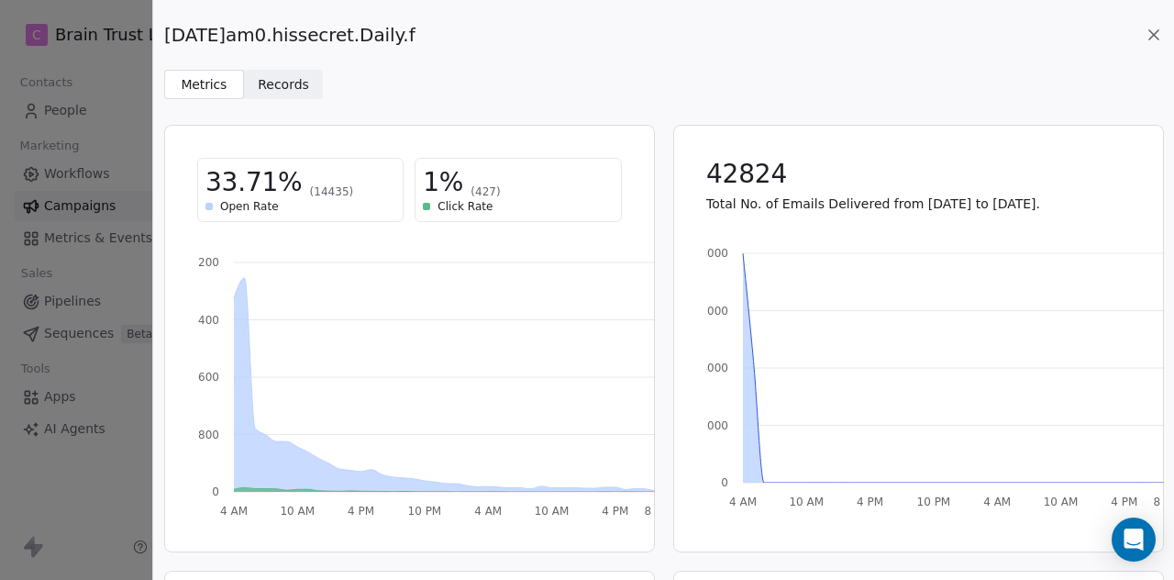
click at [1157, 35] on icon at bounding box center [1154, 35] width 18 height 18
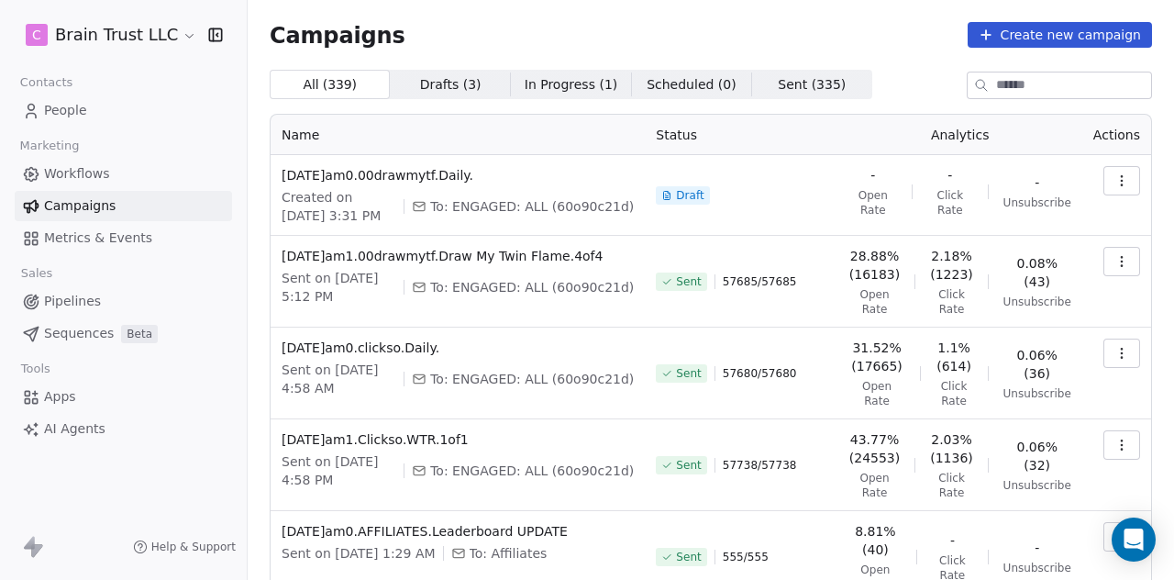
click at [1114, 452] on icon "button" at bounding box center [1121, 444] width 15 height 15
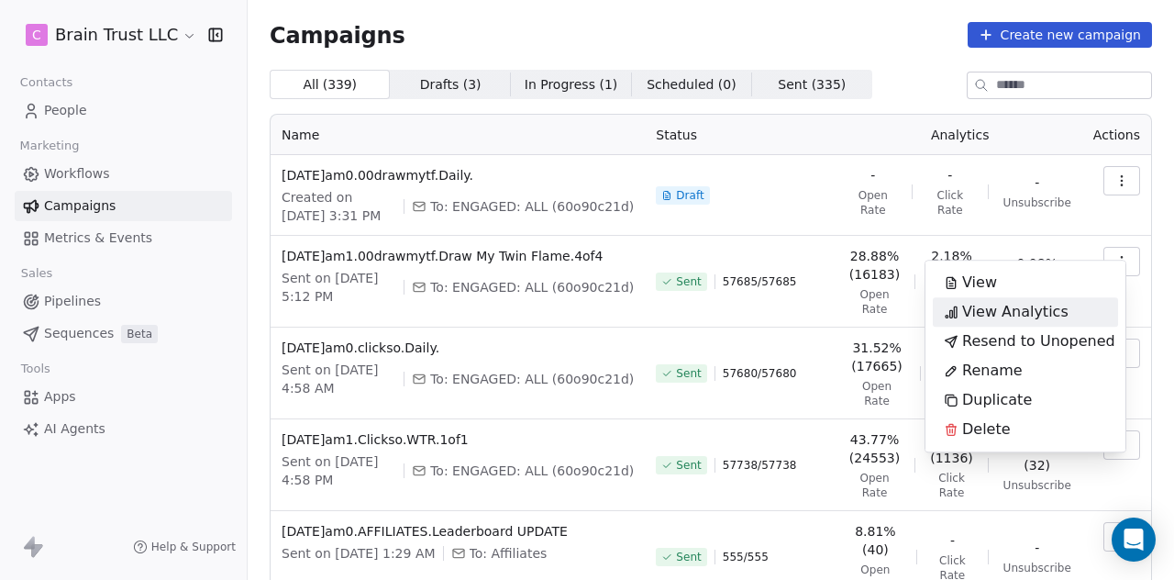
click at [1010, 301] on span "View Analytics" at bounding box center [1015, 312] width 106 height 22
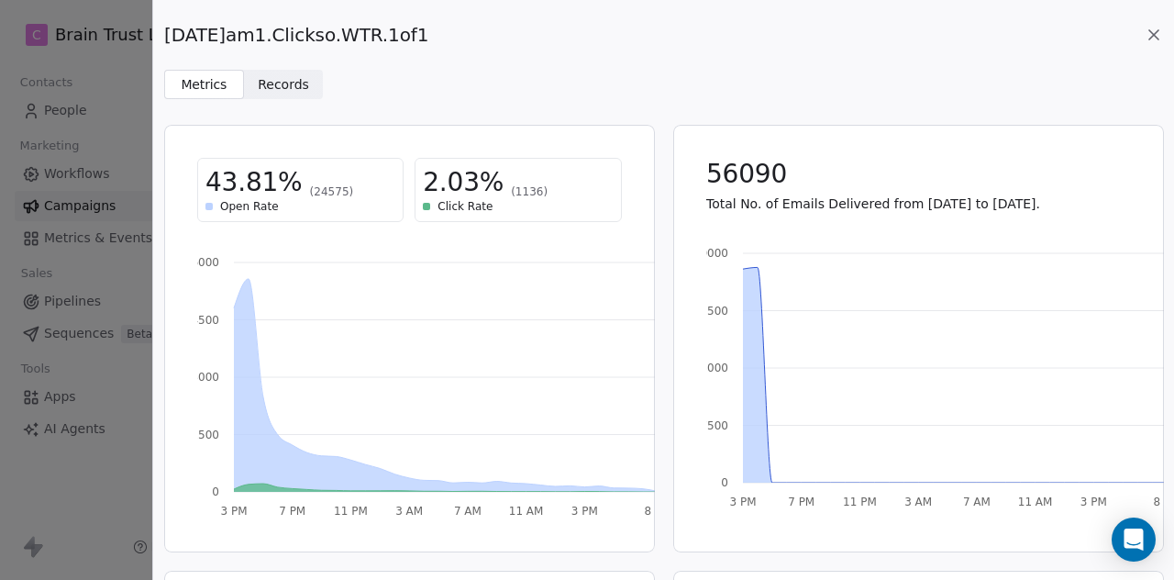
drag, startPoint x: 462, startPoint y: 36, endPoint x: 167, endPoint y: 43, distance: 295.4
click at [167, 43] on div "[DATE]am1.Clickso.WTR.1of1" at bounding box center [663, 35] width 999 height 26
copy span "[DATE]am1.Clickso.WTR.1of1"
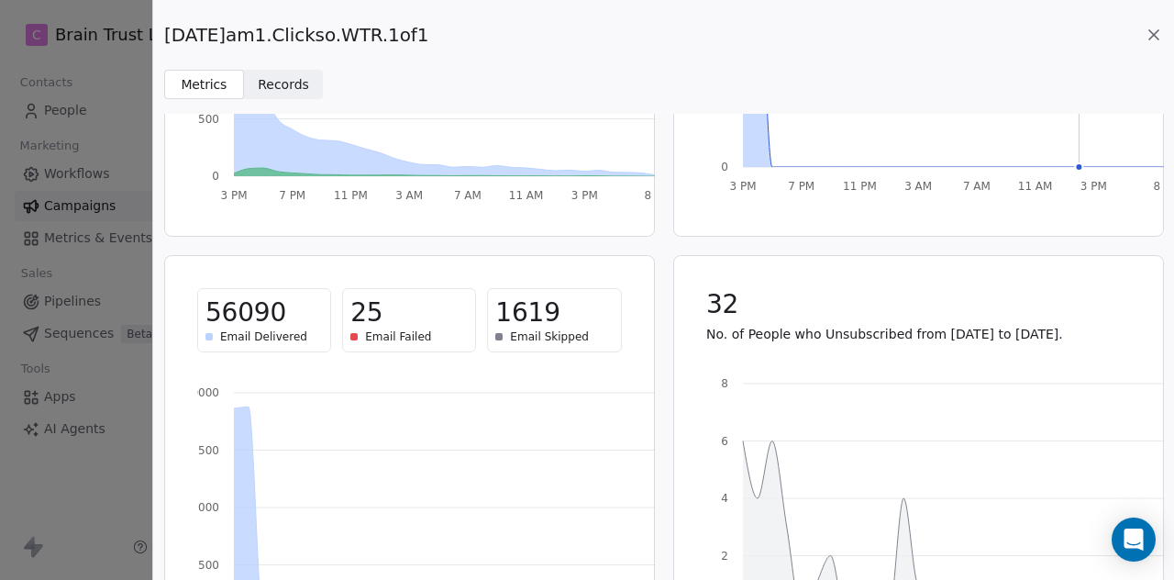
scroll to position [326, 0]
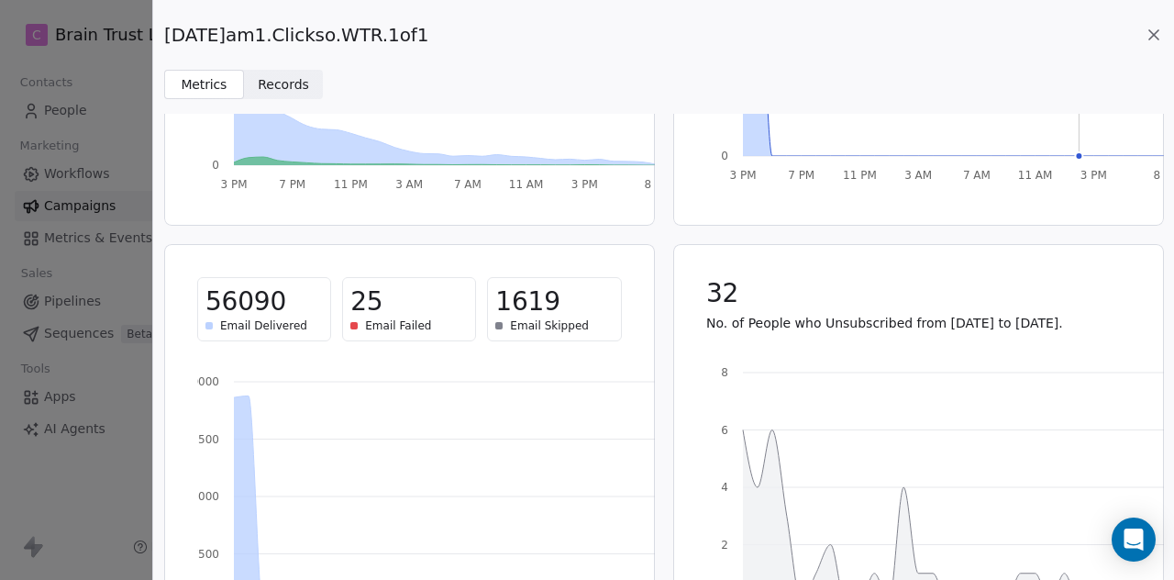
click at [1149, 30] on icon at bounding box center [1153, 34] width 9 height 9
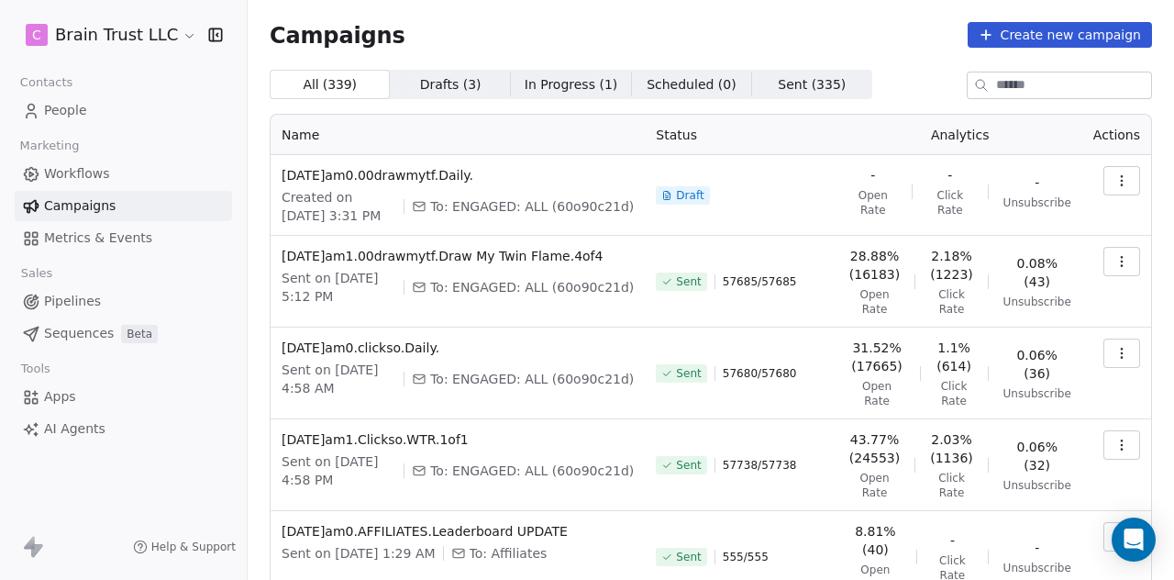
click at [1114, 360] on icon "button" at bounding box center [1121, 353] width 15 height 15
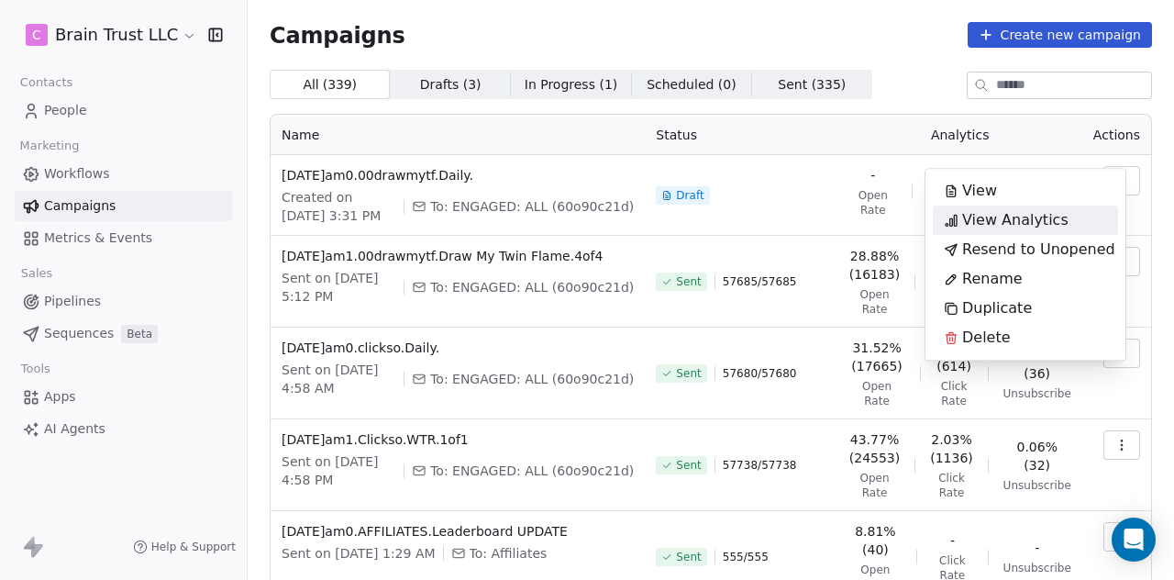
click at [979, 220] on span "View Analytics" at bounding box center [1015, 220] width 106 height 22
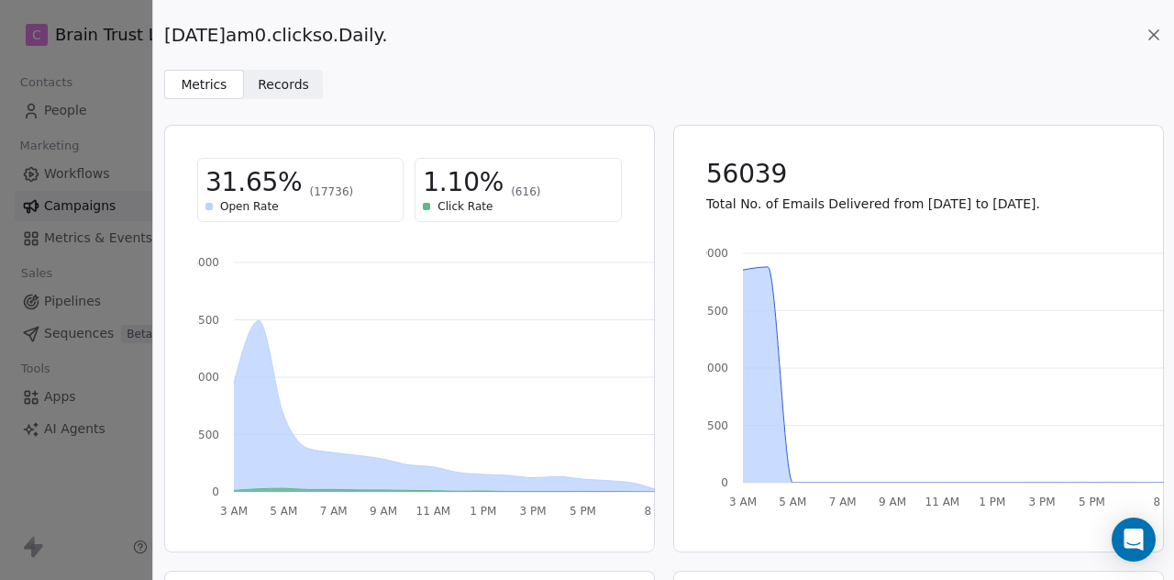
click at [388, 30] on span "[DATE]am0.clickso.Daily." at bounding box center [276, 35] width 224 height 26
drag, startPoint x: 406, startPoint y: 36, endPoint x: 165, endPoint y: 33, distance: 241.2
click at [165, 33] on span "[DATE]am0.clickso.Daily." at bounding box center [276, 35] width 224 height 26
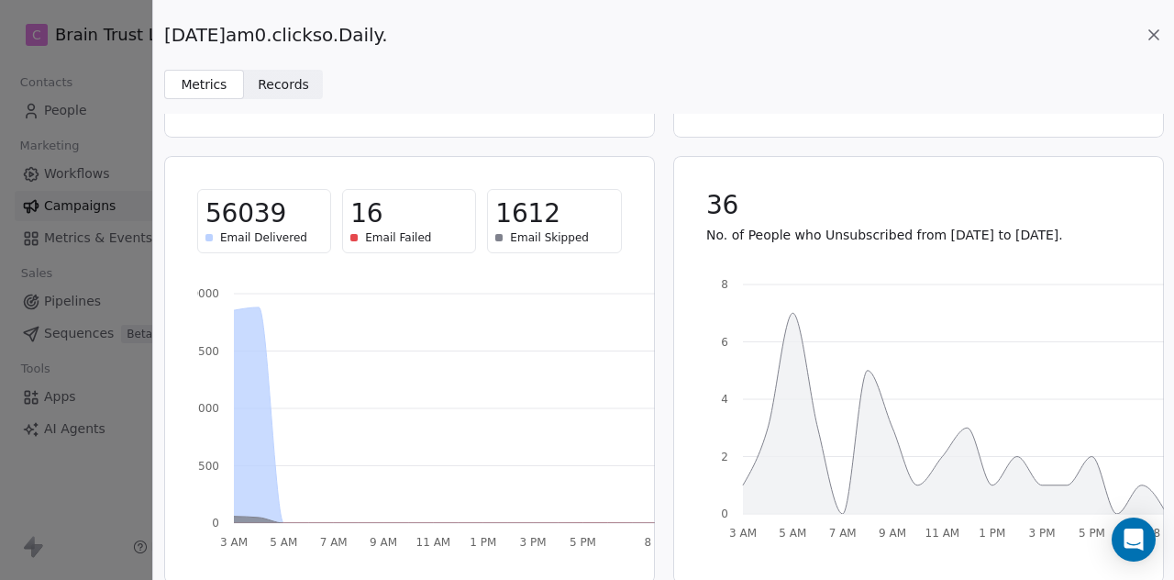
scroll to position [427, 0]
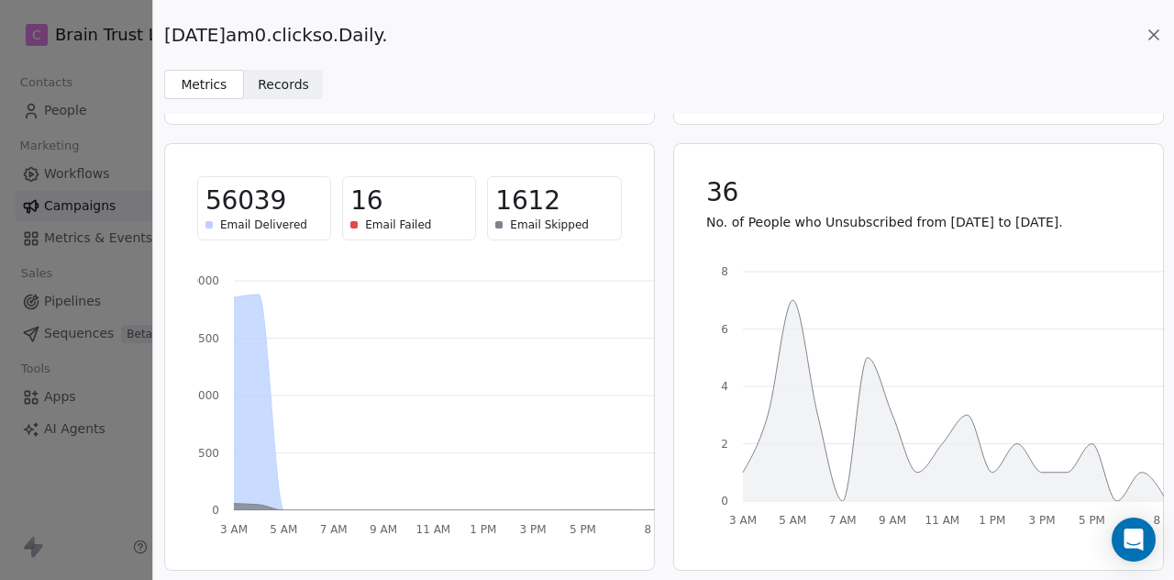
click at [1152, 28] on icon at bounding box center [1154, 35] width 18 height 18
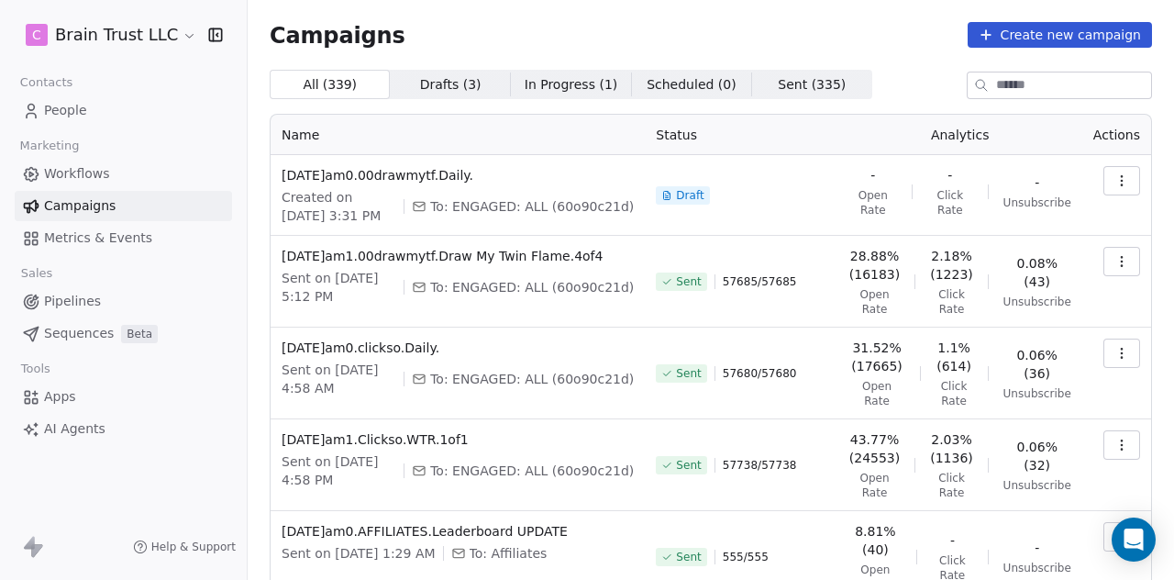
click at [1103, 276] on button "button" at bounding box center [1121, 261] width 37 height 29
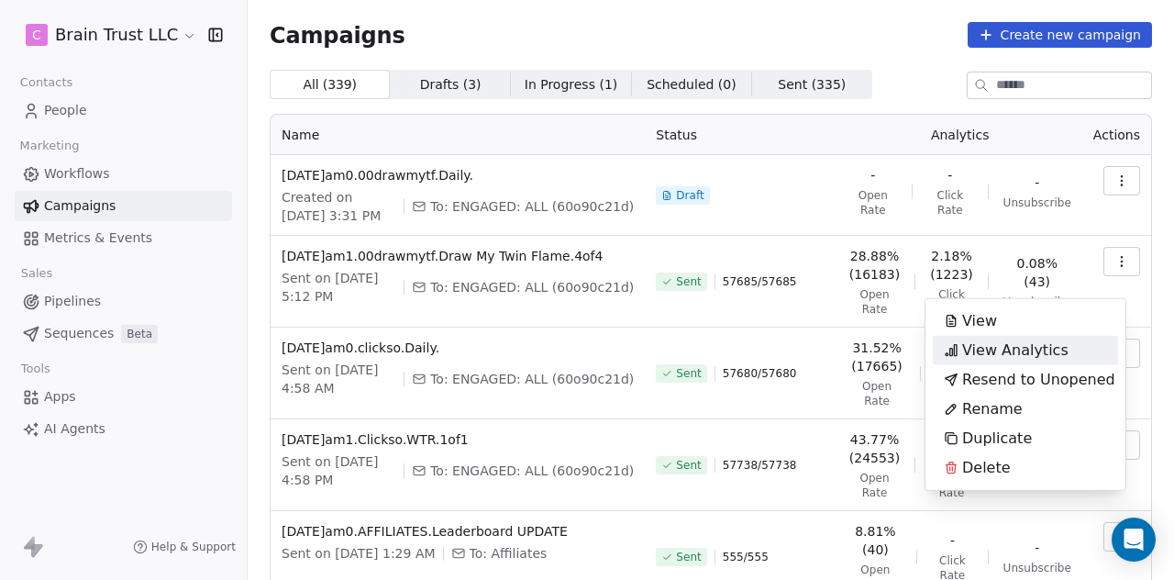
click at [1005, 349] on span "View Analytics" at bounding box center [1015, 350] width 106 height 22
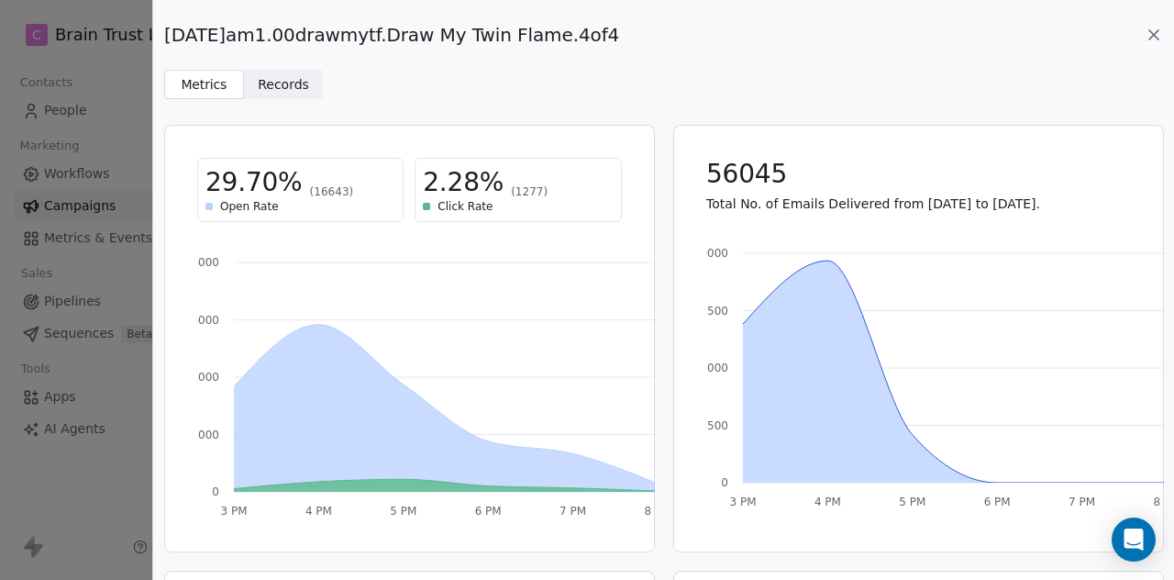
drag, startPoint x: 622, startPoint y: 36, endPoint x: 167, endPoint y: 36, distance: 454.9
click at [167, 36] on span "[DATE]am1.00drawmytf.Draw My Twin Flame.4of4" at bounding box center [391, 35] width 455 height 26
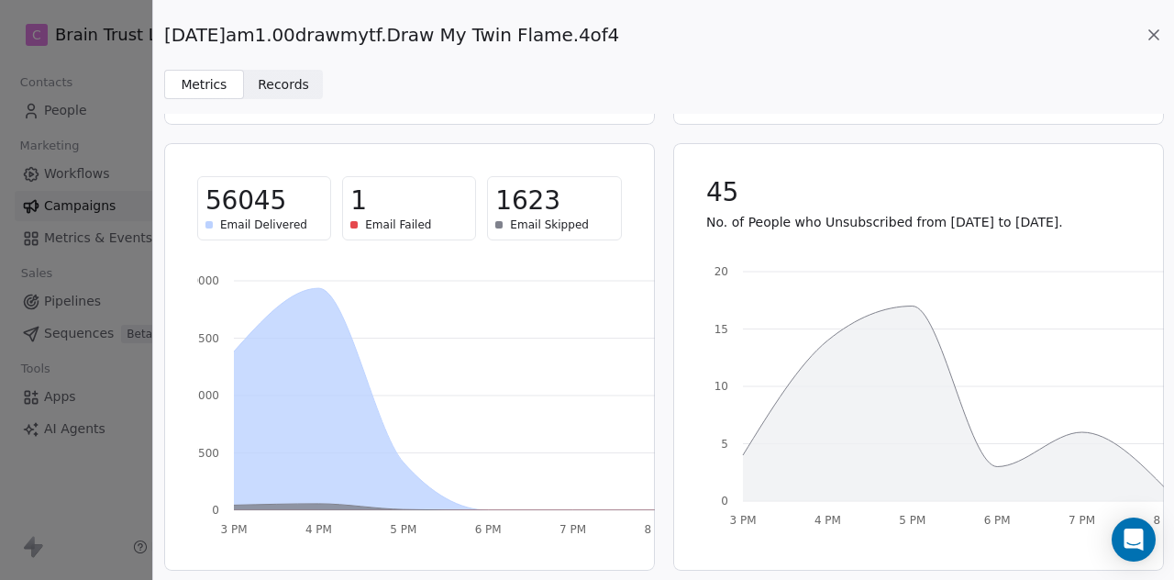
click at [1146, 39] on icon at bounding box center [1154, 35] width 18 height 18
